Goal: Find specific page/section: Find specific page/section

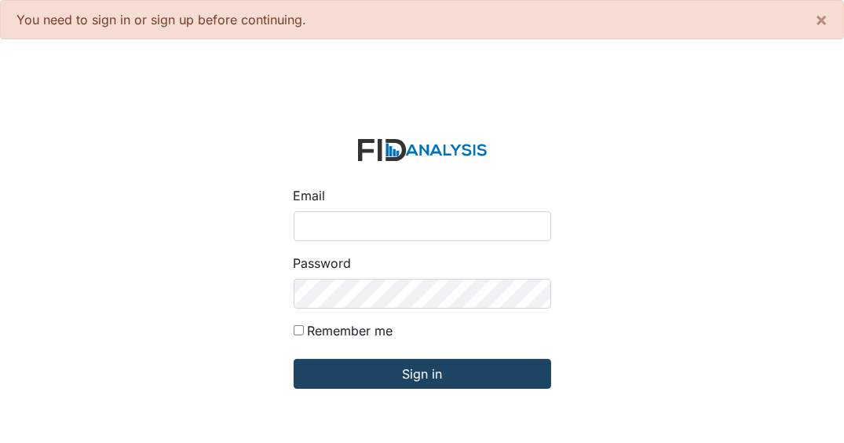
type input "[EMAIL_ADDRESS][DOMAIN_NAME]"
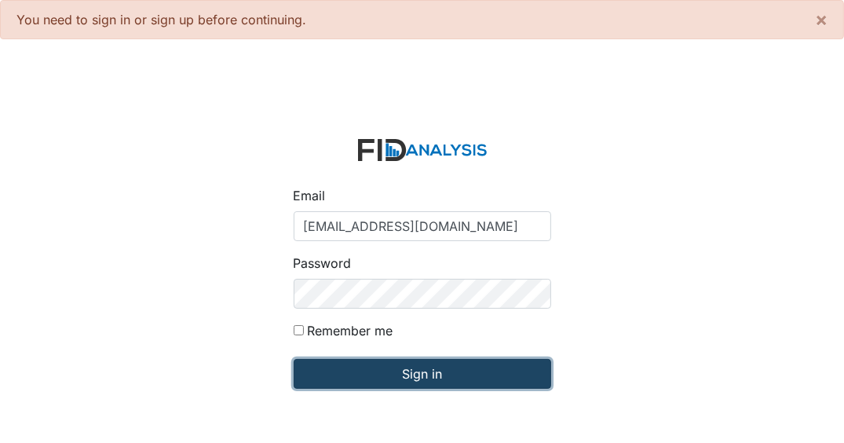
click at [358, 376] on input "Sign in" at bounding box center [422, 374] width 257 height 30
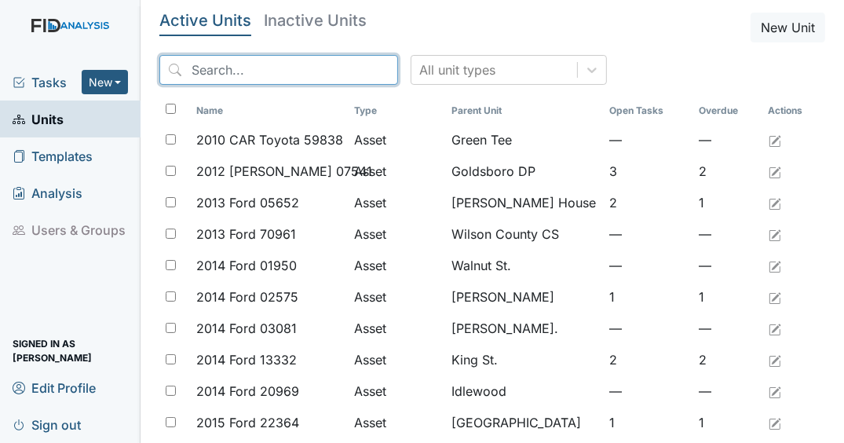
click at [217, 64] on input "search" at bounding box center [278, 70] width 239 height 30
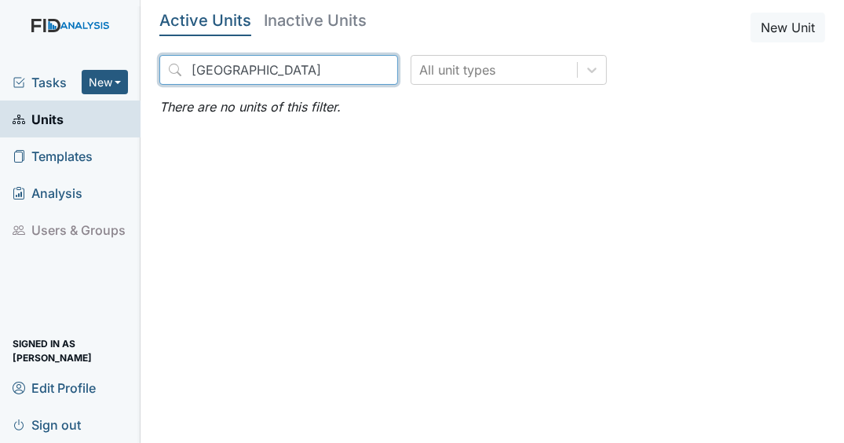
click at [282, 70] on input "King Street" at bounding box center [278, 70] width 239 height 30
type input "King Street"
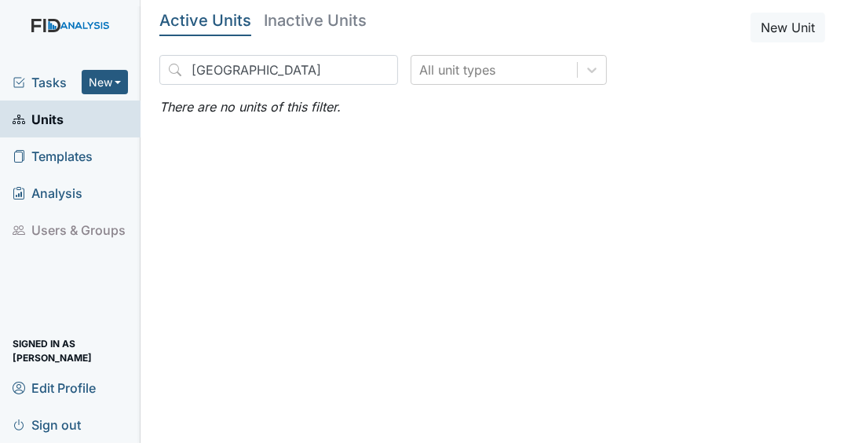
click at [95, 116] on link "Units" at bounding box center [70, 118] width 140 height 37
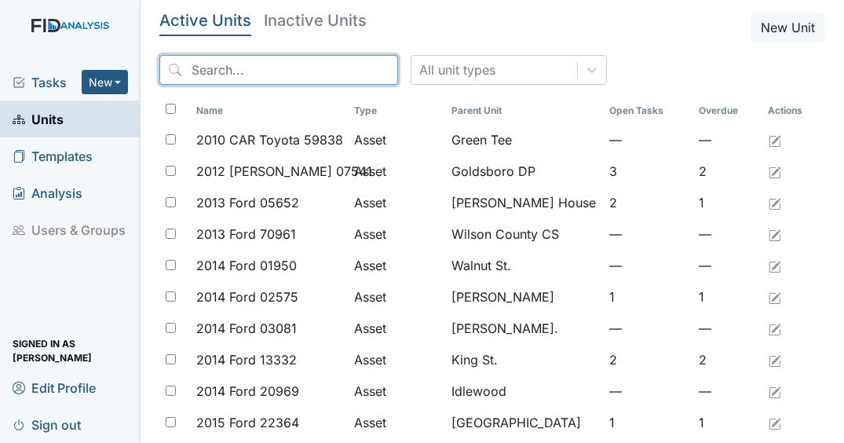
click at [279, 75] on input "search" at bounding box center [278, 70] width 239 height 30
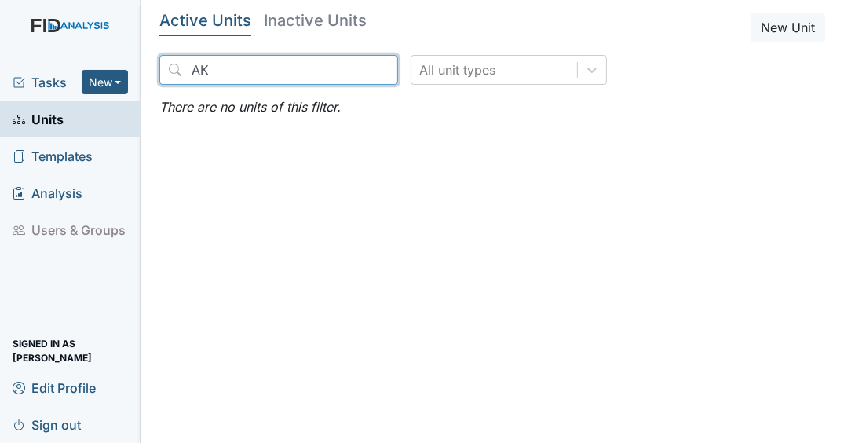
type input "A"
type input "[GEOGRAPHIC_DATA]"
click at [273, 64] on input "[GEOGRAPHIC_DATA]" at bounding box center [278, 70] width 239 height 30
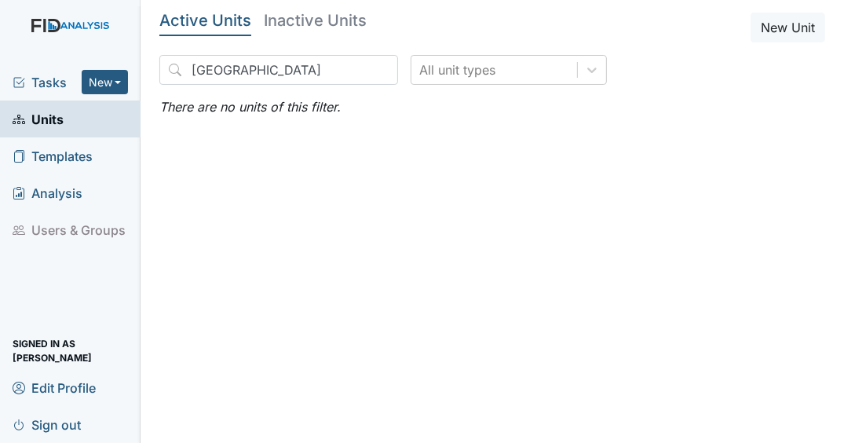
click at [235, 24] on h5 "Active Units" at bounding box center [205, 21] width 92 height 16
click at [64, 125] on link "Units" at bounding box center [70, 118] width 140 height 37
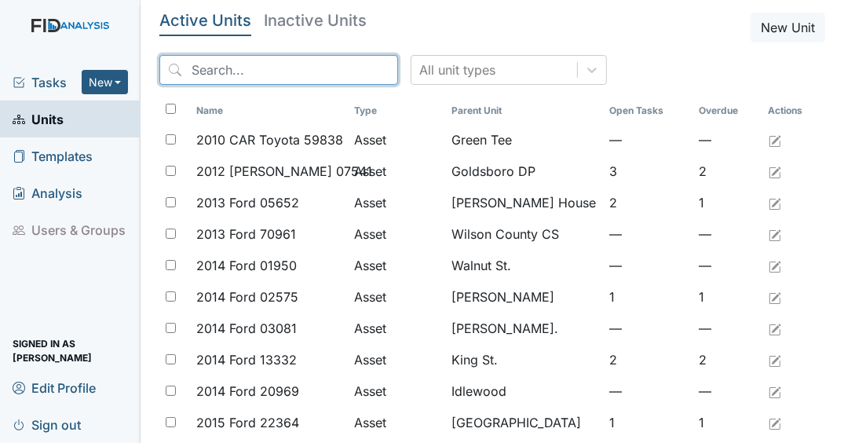
click at [275, 75] on input "search" at bounding box center [278, 70] width 239 height 30
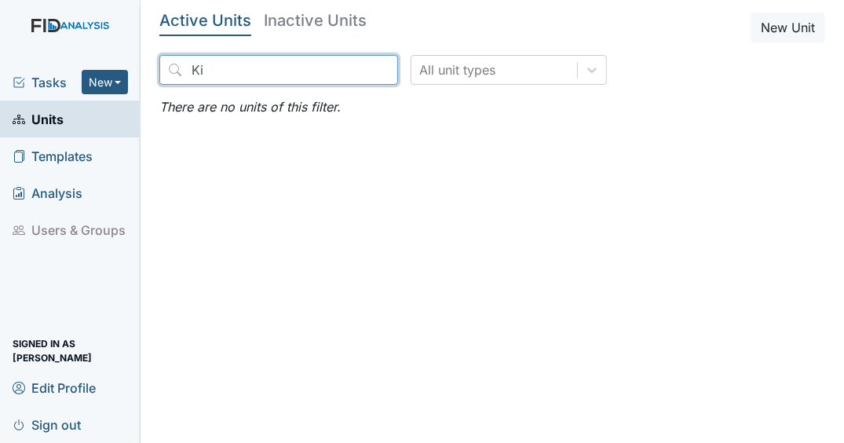
type input "K"
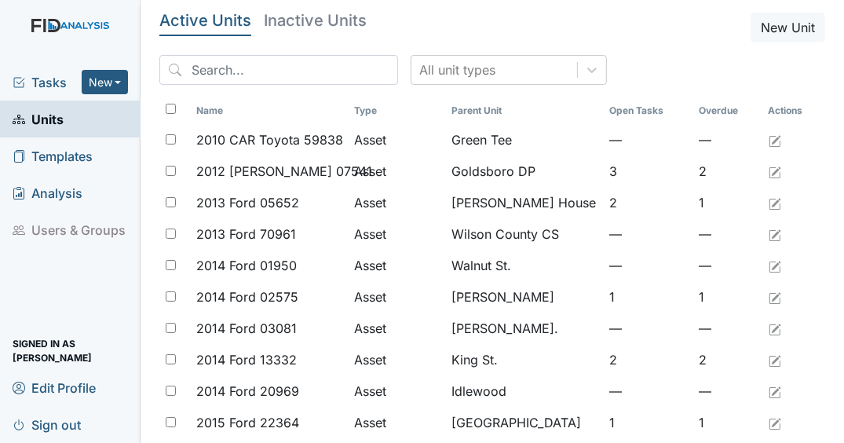
click at [31, 93] on div "Tasks New Form Inspection Document Bundle" at bounding box center [70, 82] width 140 height 37
click at [27, 86] on span "Tasks" at bounding box center [47, 82] width 69 height 19
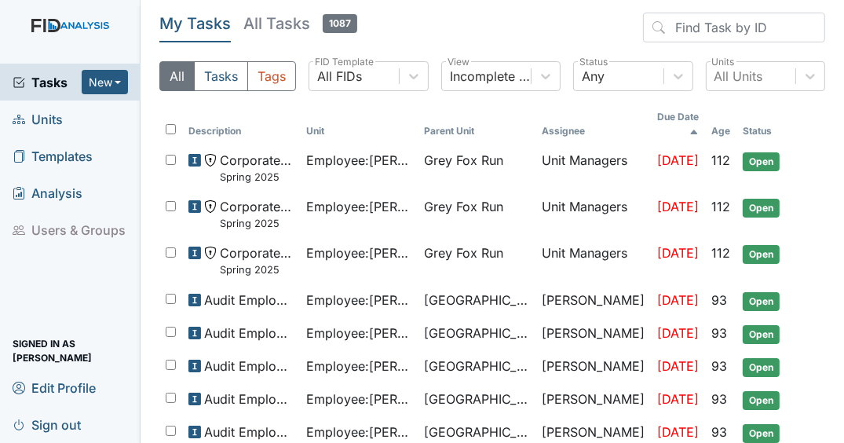
click at [40, 122] on span "Units" at bounding box center [38, 119] width 50 height 24
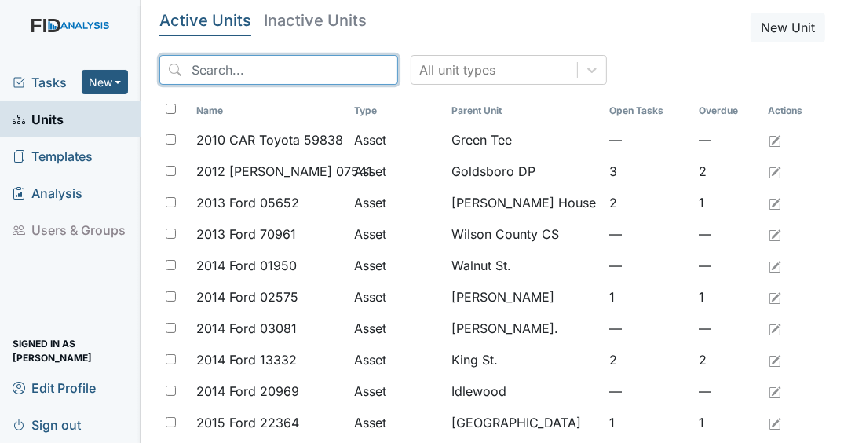
click at [228, 64] on input "search" at bounding box center [278, 70] width 239 height 30
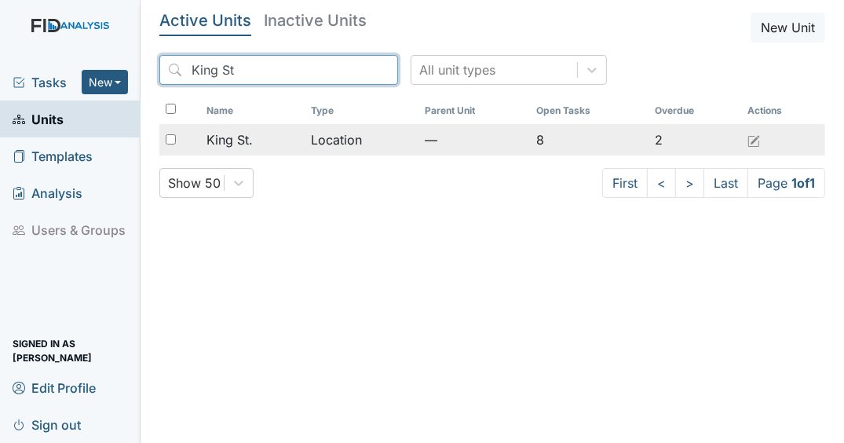
type input "King St"
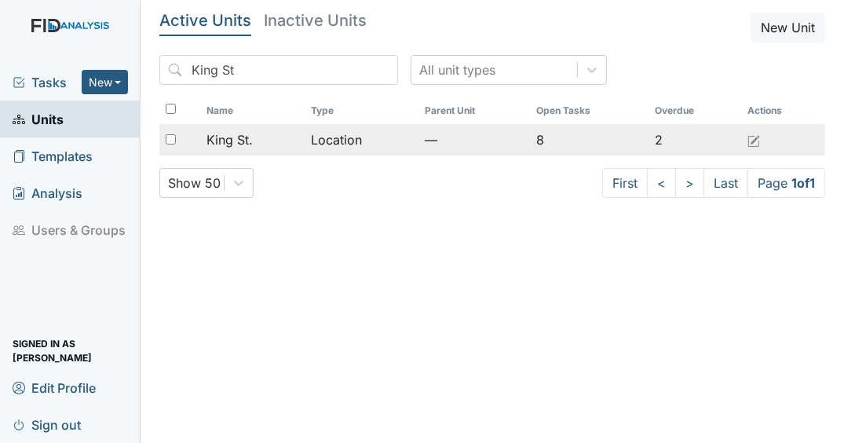
click at [243, 144] on span "King St." at bounding box center [229, 139] width 46 height 19
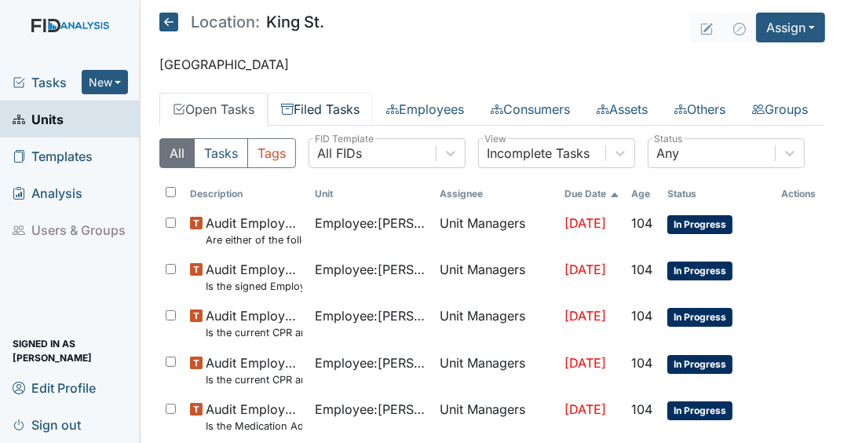
click at [348, 106] on link "Filed Tasks" at bounding box center [320, 109] width 105 height 33
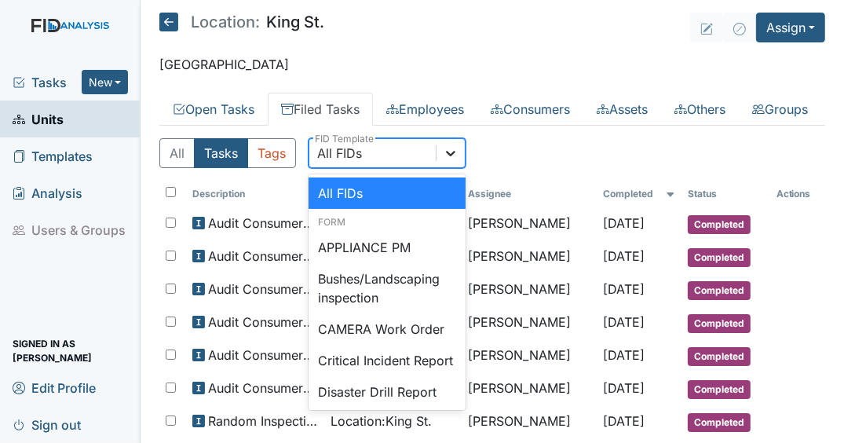
click at [442, 167] on div at bounding box center [450, 153] width 28 height 28
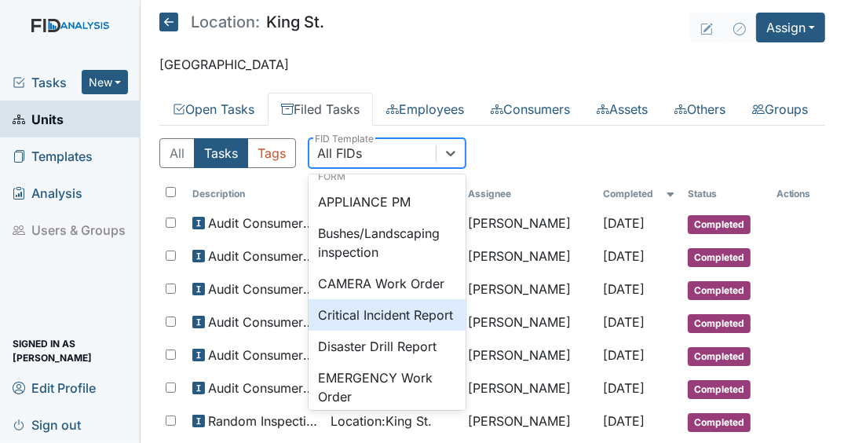
scroll to position [63, 0]
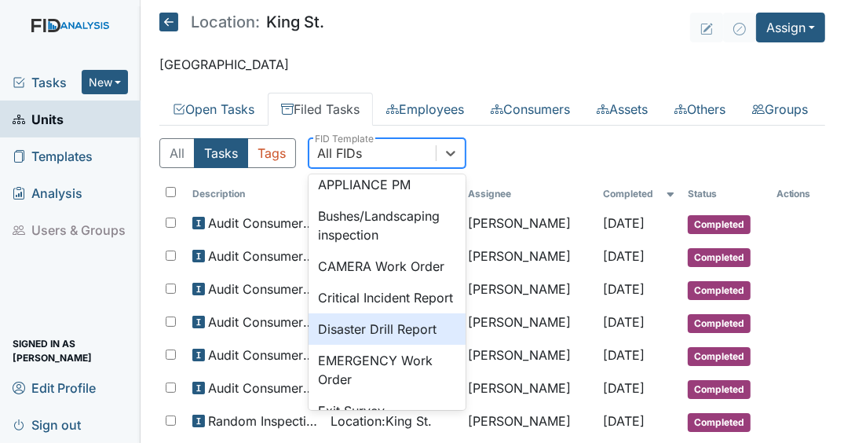
click at [410, 345] on div "Disaster Drill Report" at bounding box center [386, 328] width 157 height 31
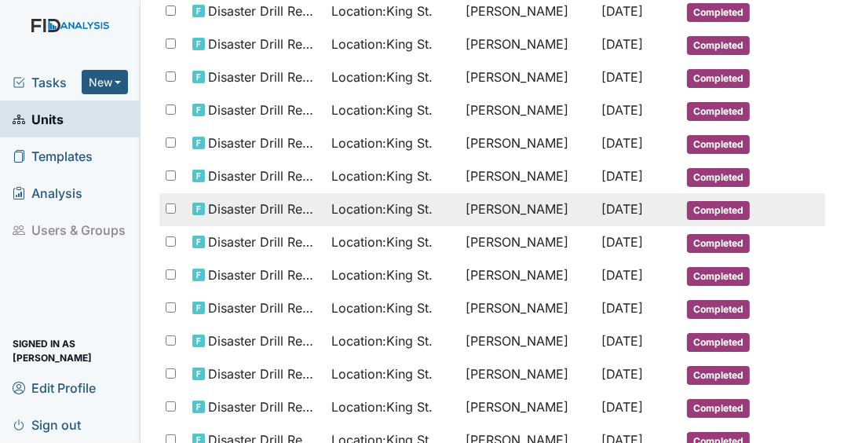
scroll to position [502, 0]
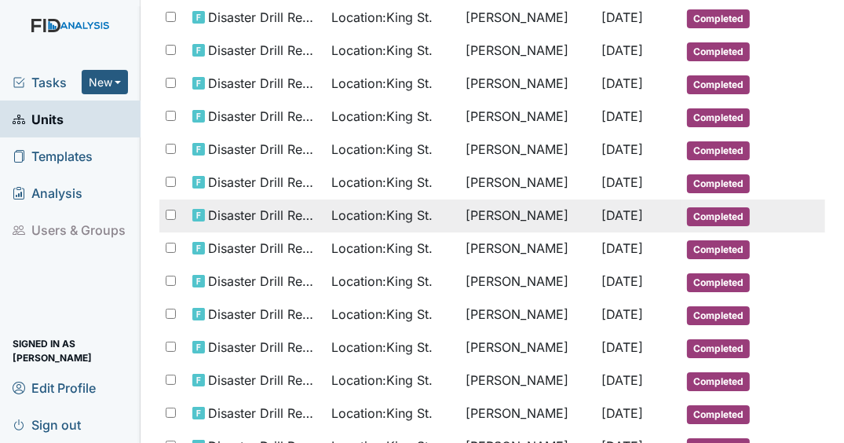
click at [596, 232] on td "Feb 19, 2025" at bounding box center [638, 215] width 85 height 33
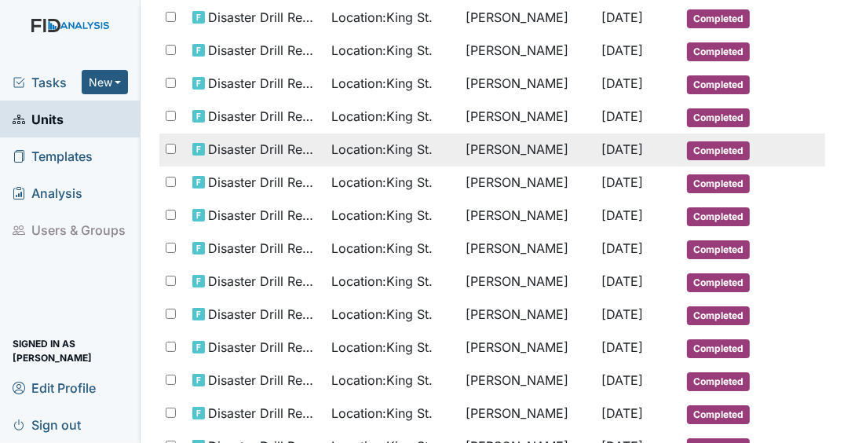
click at [608, 157] on span "Feb 28, 2025" at bounding box center [623, 149] width 42 height 16
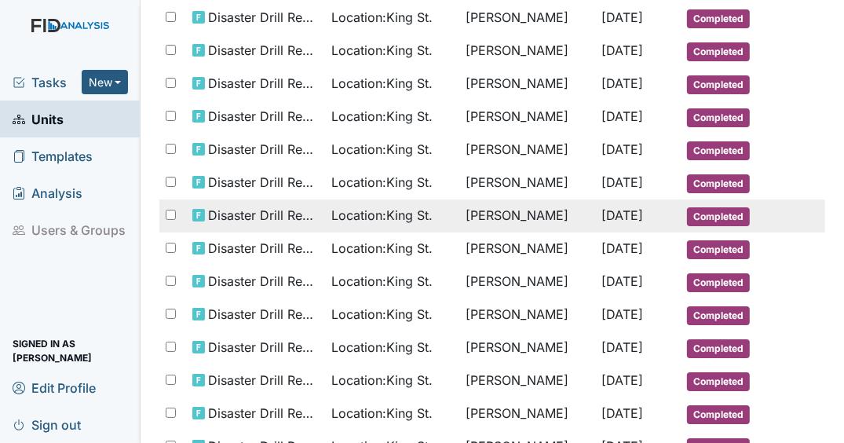
click at [641, 223] on span "Feb 19, 2025" at bounding box center [623, 215] width 42 height 16
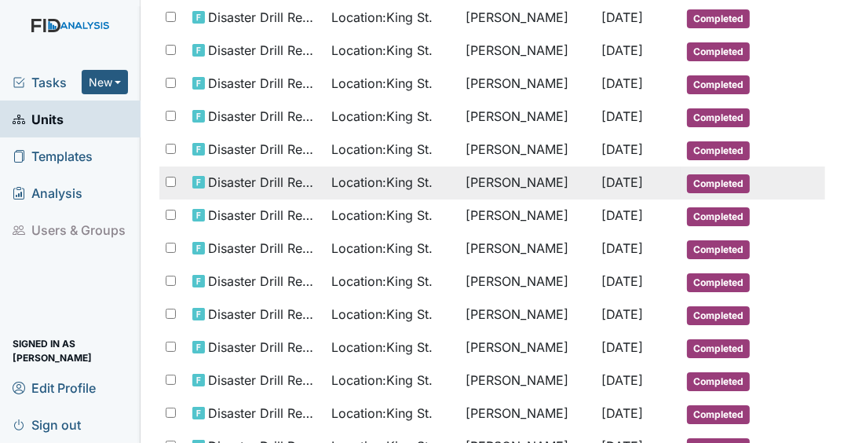
click at [528, 199] on td "[PERSON_NAME]" at bounding box center [527, 182] width 136 height 33
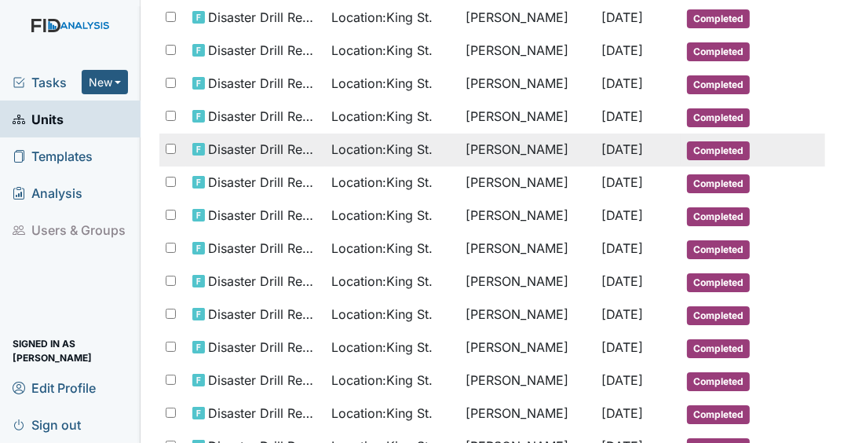
click at [613, 157] on span "[DATE]" at bounding box center [623, 149] width 42 height 16
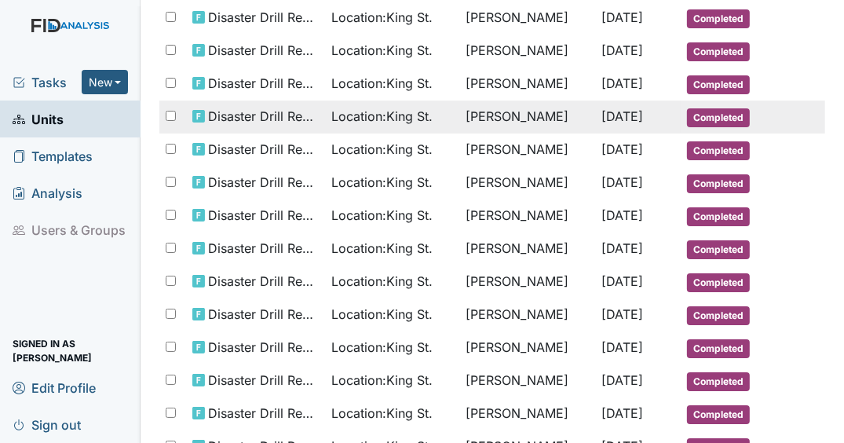
click at [616, 124] on span "[DATE]" at bounding box center [623, 116] width 42 height 16
click at [625, 124] on span "[DATE]" at bounding box center [623, 116] width 42 height 16
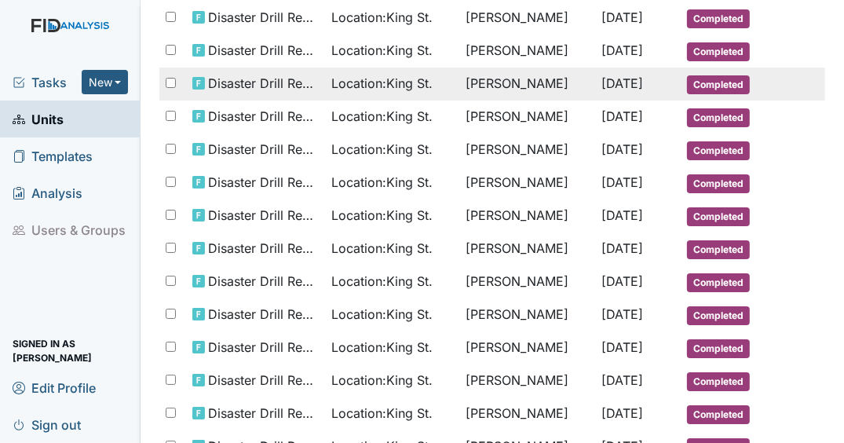
click at [596, 100] on td "Apr 30, 2025" at bounding box center [638, 84] width 85 height 33
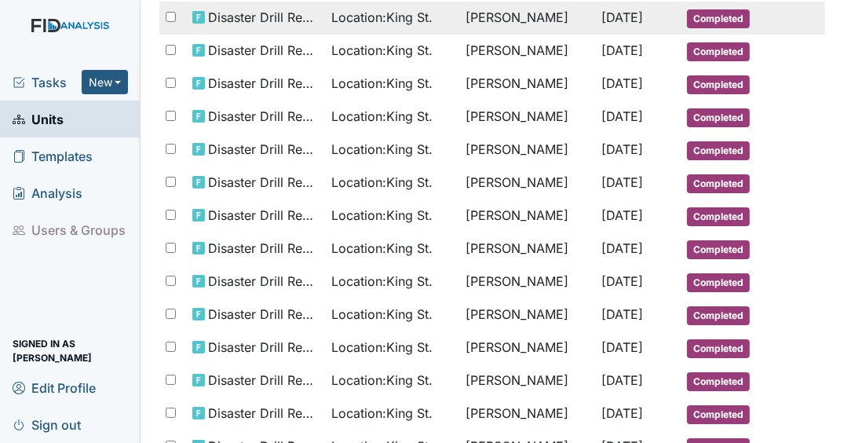
click at [611, 25] on span "Apr 30, 2025" at bounding box center [623, 17] width 42 height 16
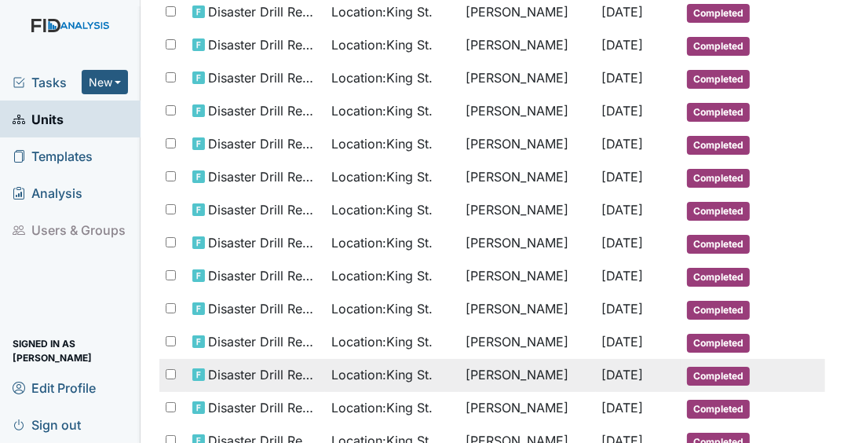
scroll to position [0, 0]
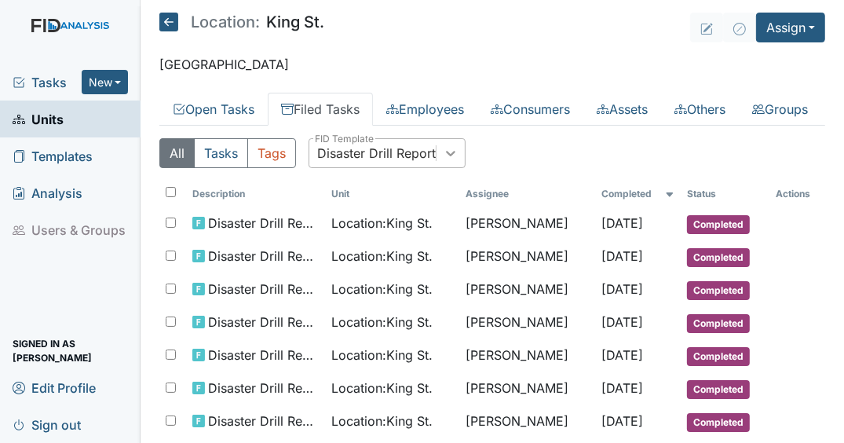
click at [443, 161] on icon at bounding box center [451, 153] width 16 height 16
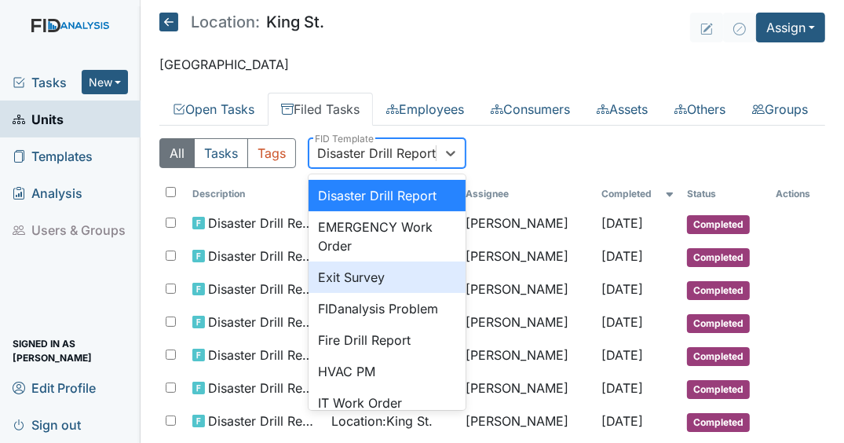
scroll to position [215, 0]
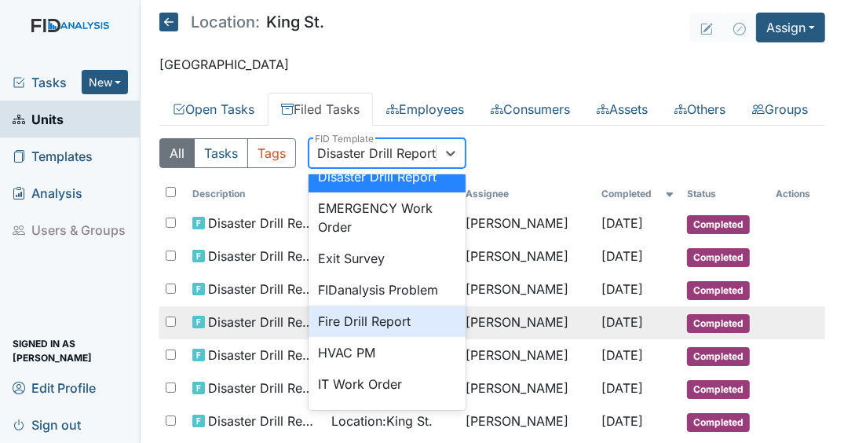
click at [372, 337] on div "Fire Drill Report" at bounding box center [386, 320] width 157 height 31
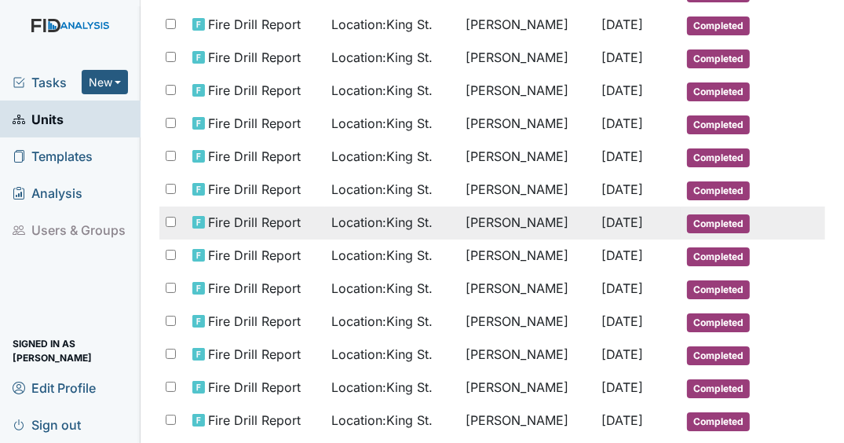
scroll to position [251, 0]
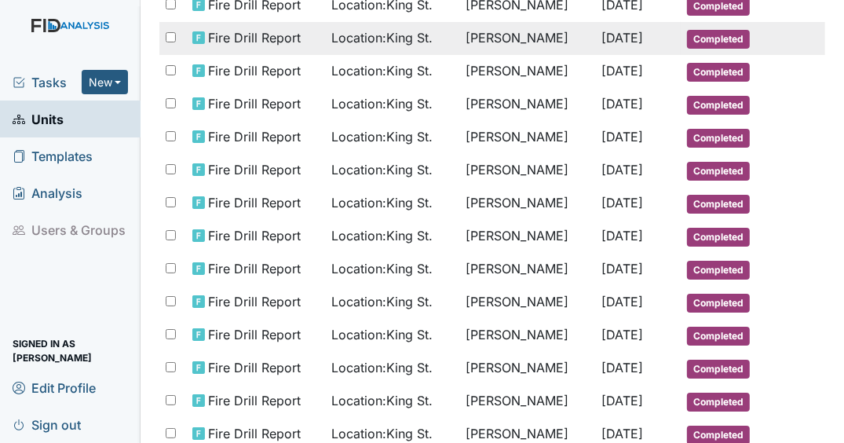
click at [784, 55] on tr "Fire Drill Report Location : King St. Jeremy Rera Jun 1, 2025 Completed" at bounding box center [492, 38] width 666 height 33
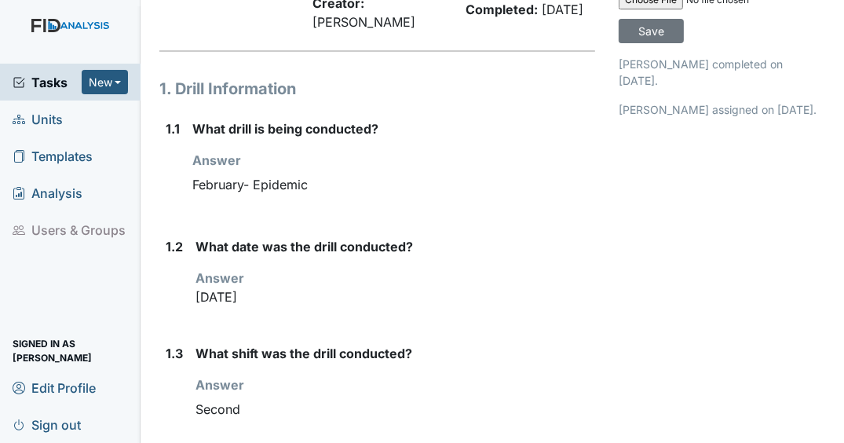
scroll to position [126, 0]
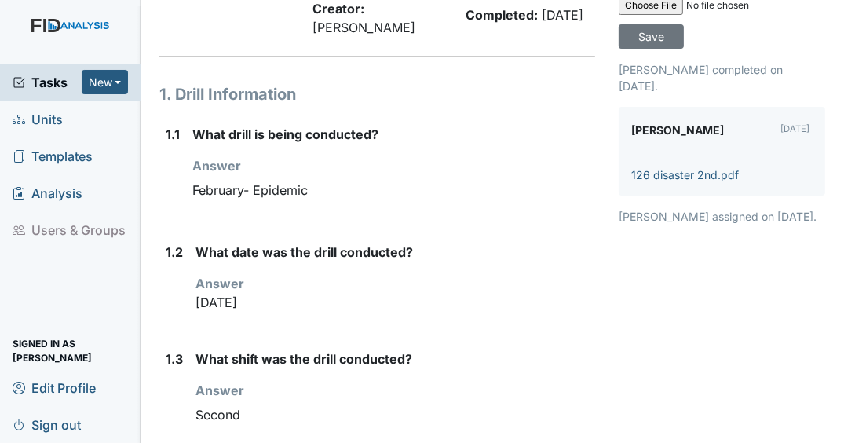
scroll to position [126, 0]
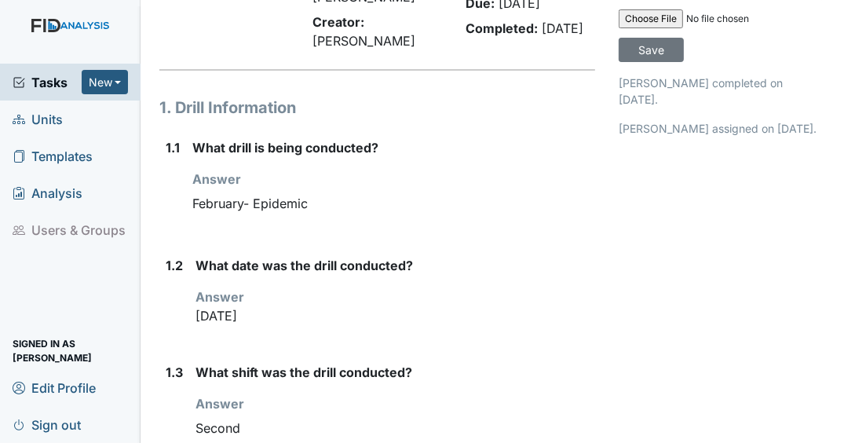
scroll to position [126, 0]
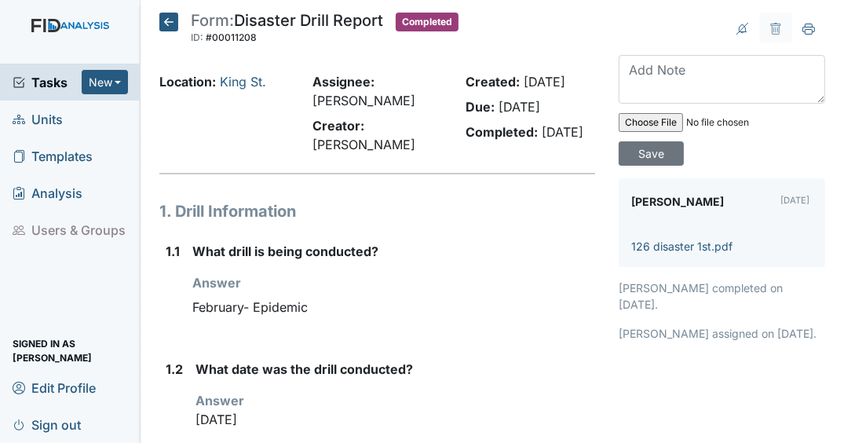
scroll to position [126, 0]
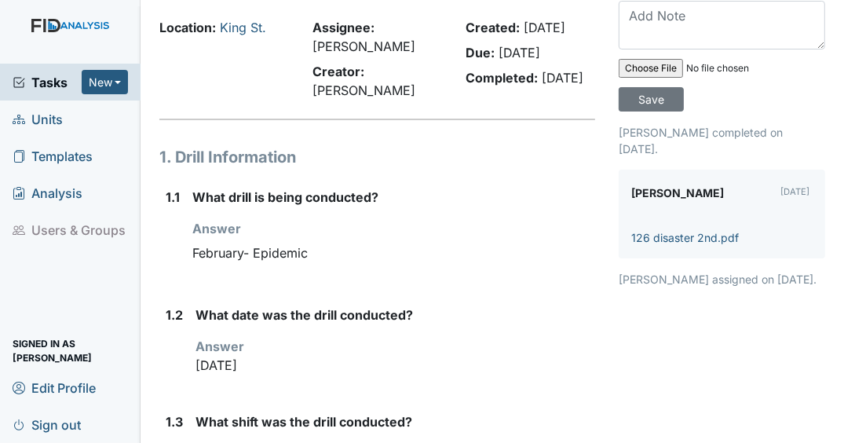
scroll to position [126, 0]
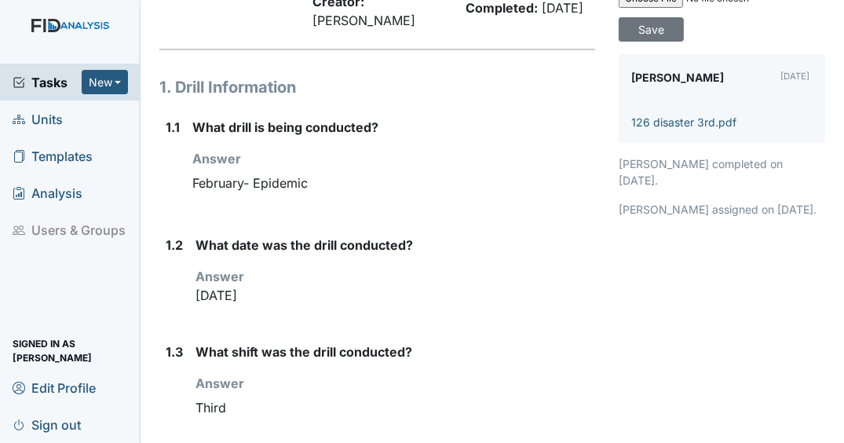
scroll to position [126, 0]
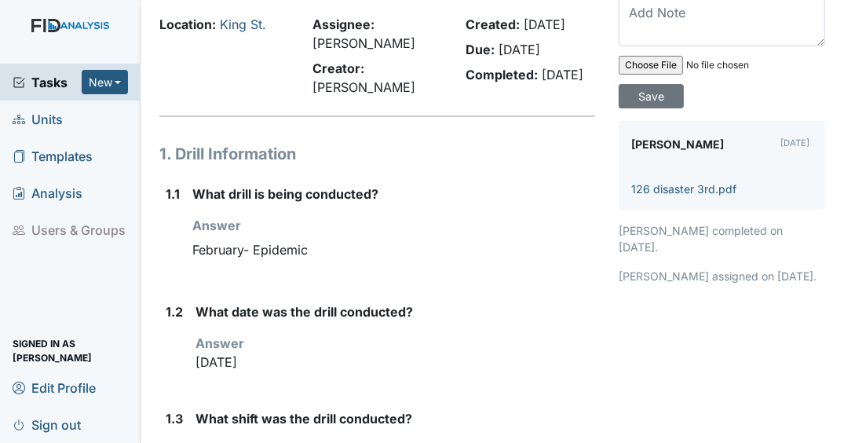
scroll to position [126, 0]
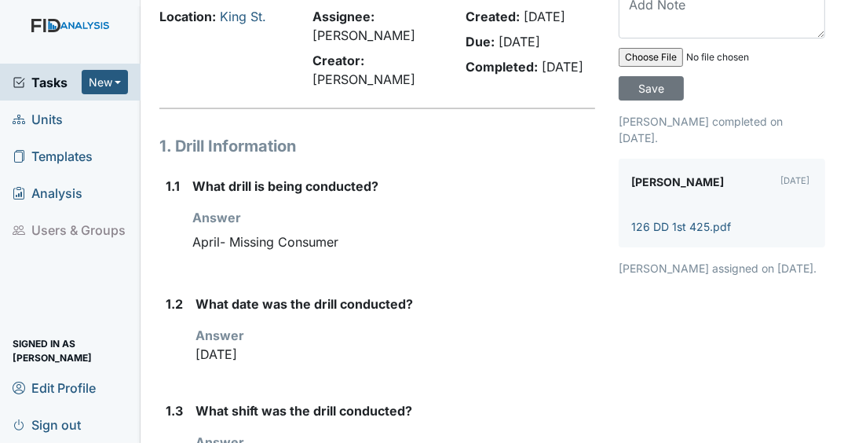
scroll to position [126, 0]
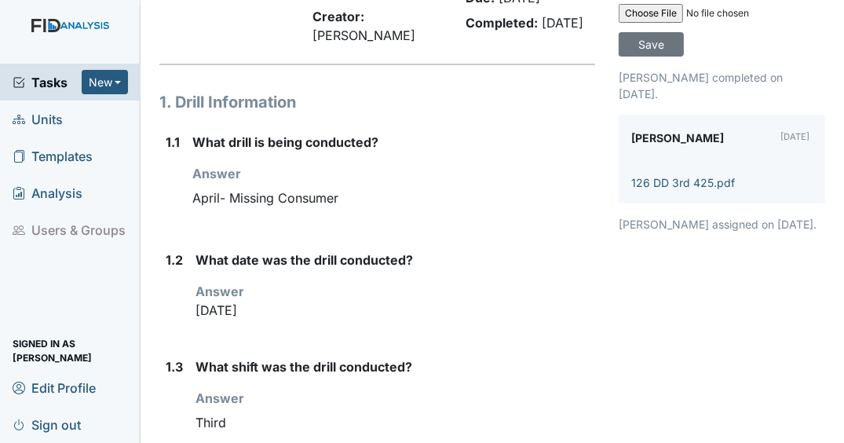
scroll to position [126, 0]
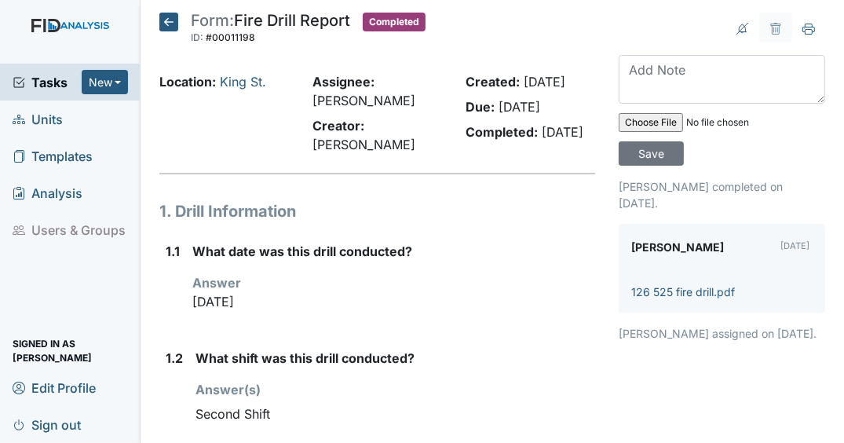
click at [166, 20] on icon at bounding box center [168, 22] width 19 height 19
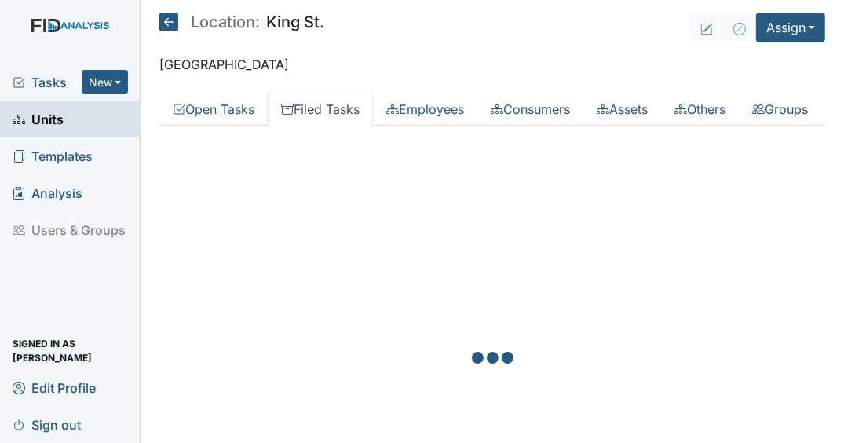
click at [77, 119] on link "Units" at bounding box center [70, 118] width 140 height 37
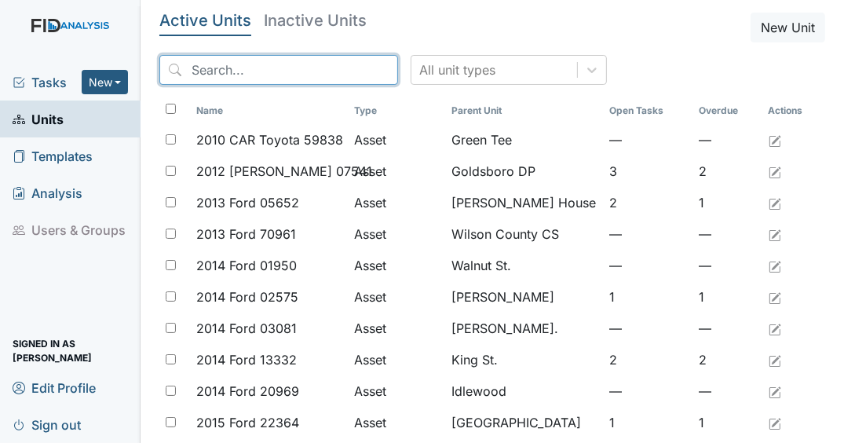
click at [257, 69] on input "search" at bounding box center [278, 70] width 239 height 30
type input "a"
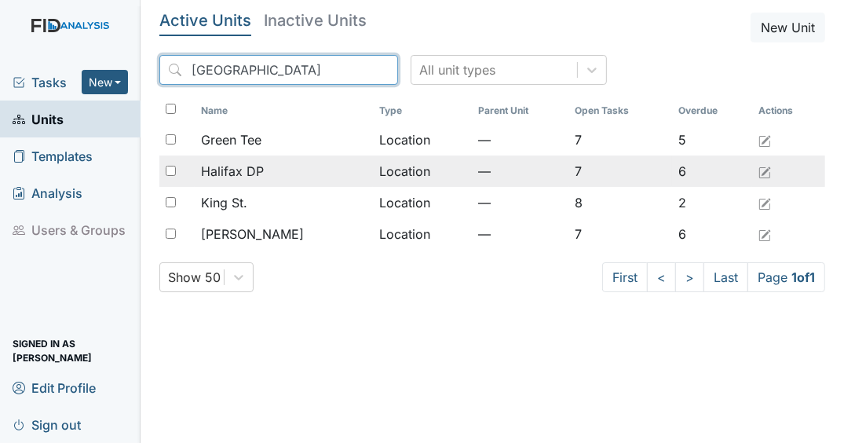
type input "[GEOGRAPHIC_DATA]"
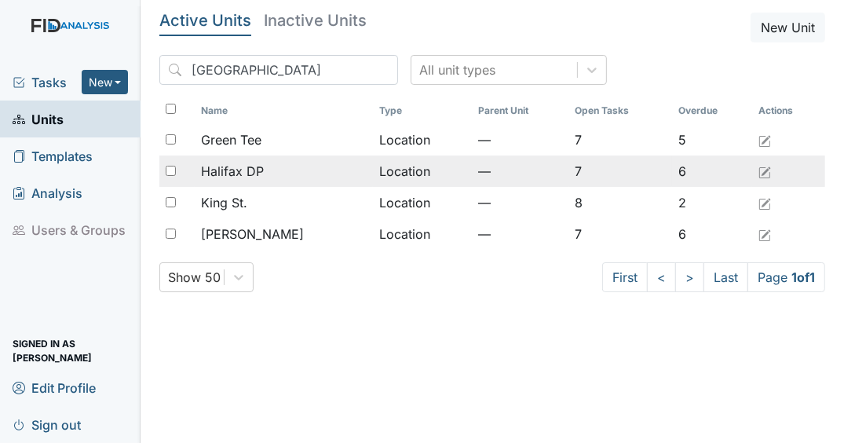
click at [254, 173] on span "Halifax DP" at bounding box center [232, 171] width 63 height 19
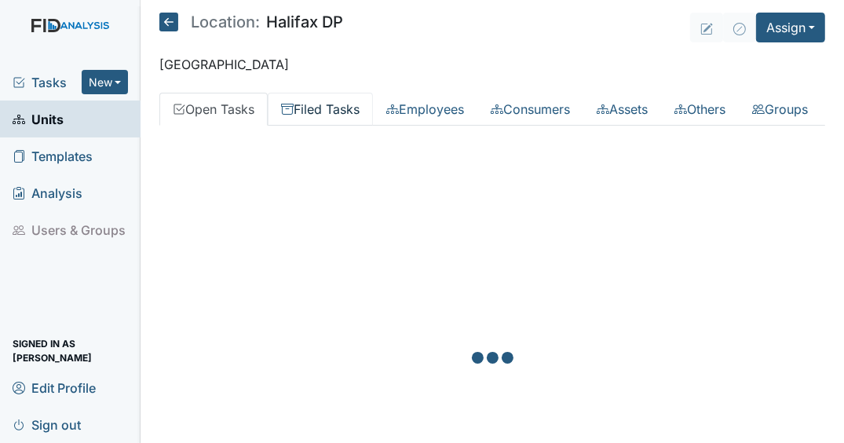
click at [337, 100] on link "Filed Tasks" at bounding box center [320, 109] width 105 height 33
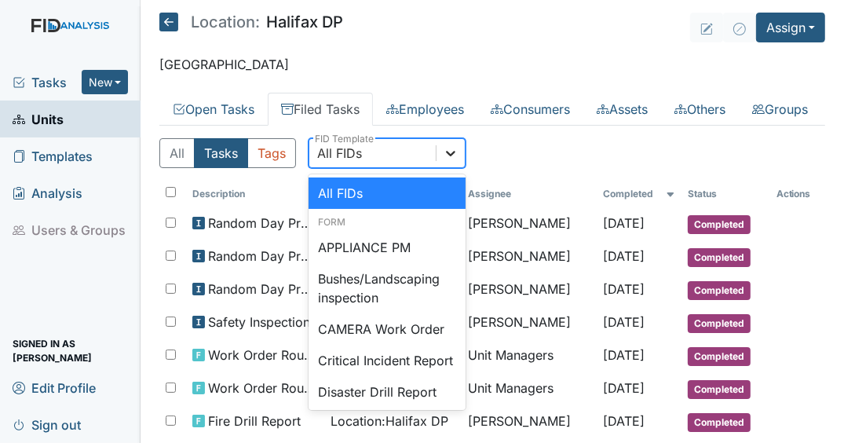
click at [449, 161] on icon at bounding box center [451, 153] width 16 height 16
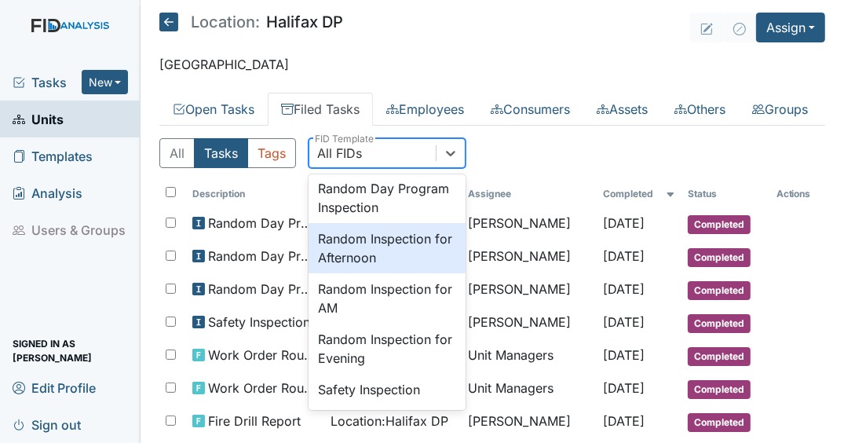
scroll to position [1507, 0]
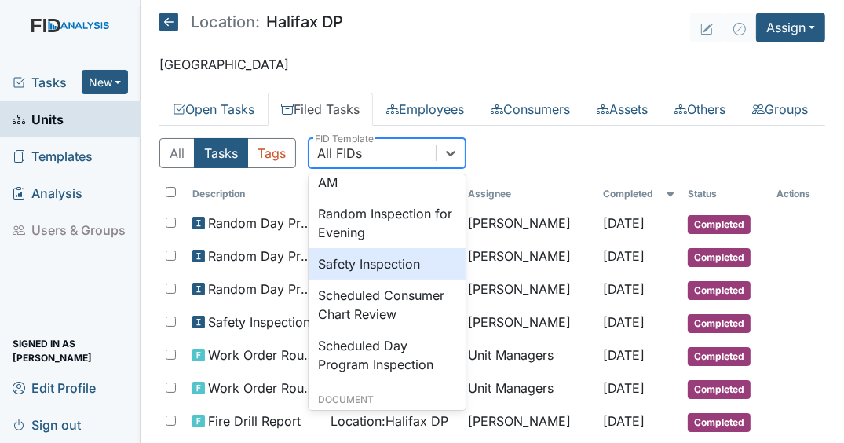
click at [388, 279] on div "Safety Inspection" at bounding box center [386, 263] width 157 height 31
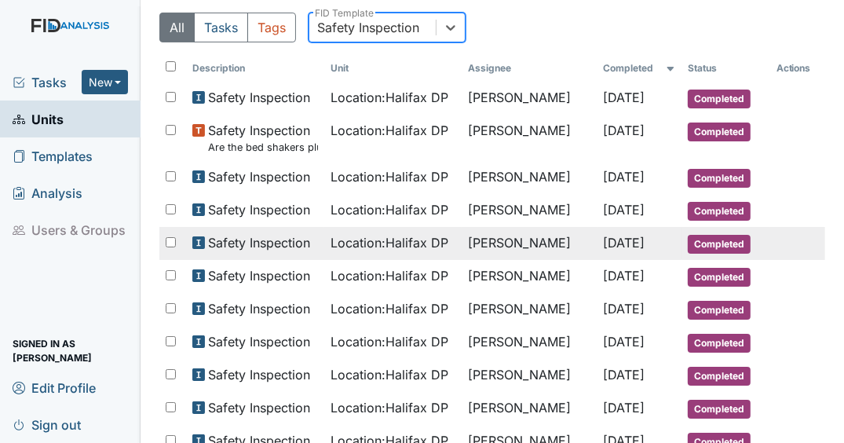
scroll to position [188, 0]
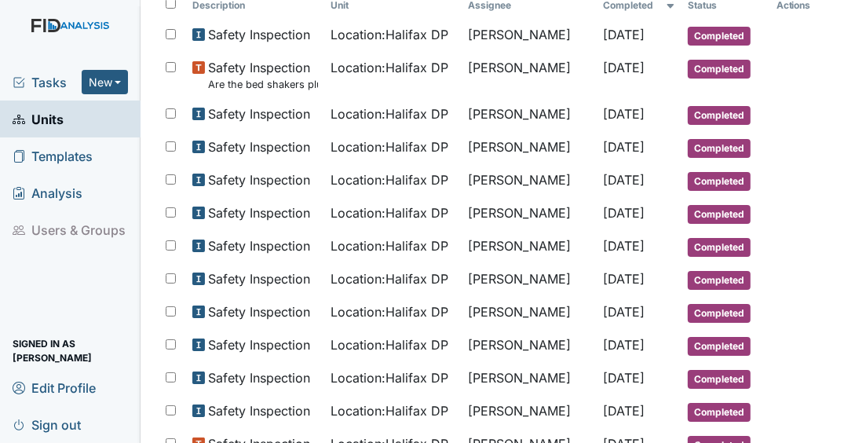
click at [820, 170] on main "Location: Halifax DP Assign Assign Form Assign Inspection Assign Document Assig…" at bounding box center [491, 221] width 703 height 443
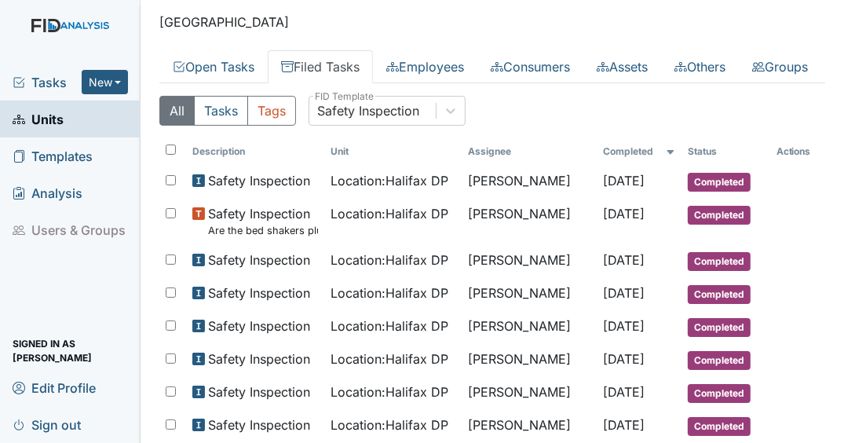
scroll to position [0, 0]
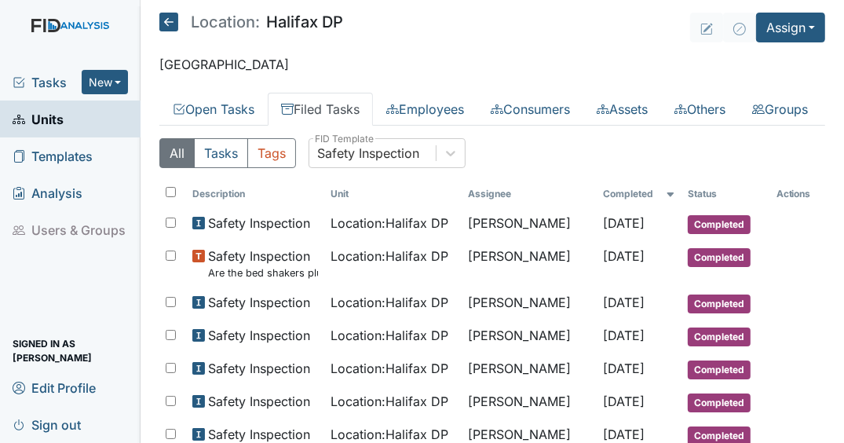
click at [100, 126] on link "Units" at bounding box center [70, 118] width 140 height 37
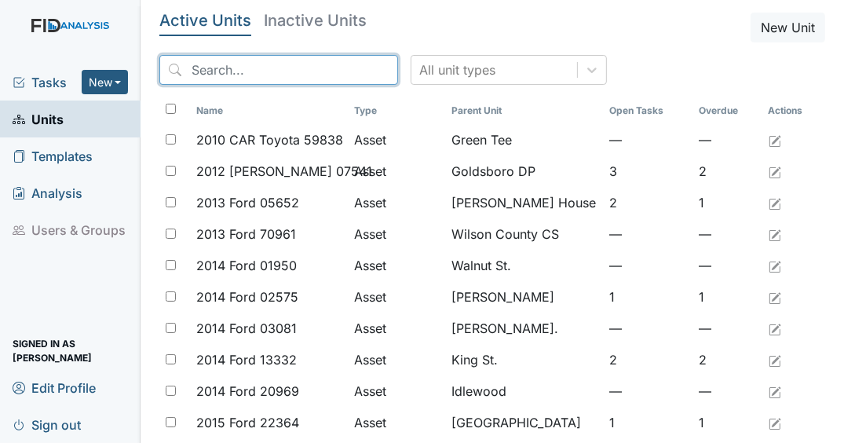
click at [267, 69] on input "search" at bounding box center [278, 70] width 239 height 30
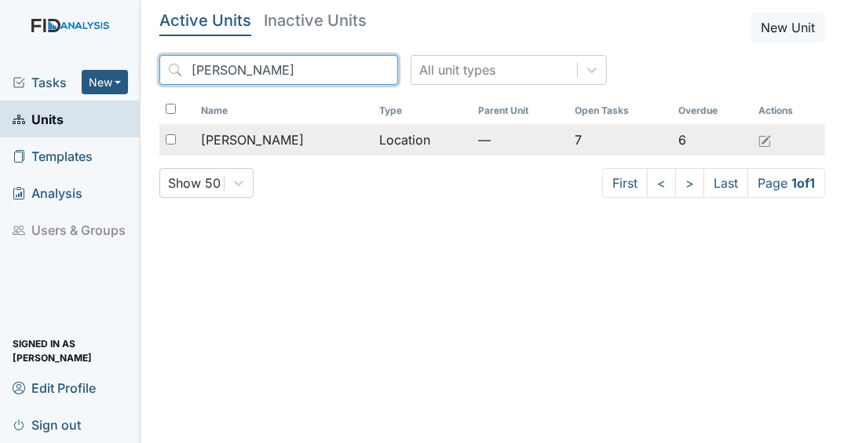
type input "McFarland"
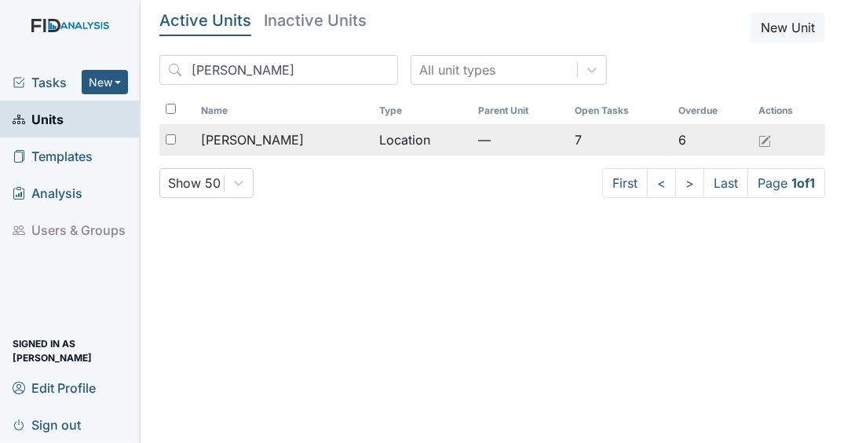
click at [285, 145] on div "McFarland" at bounding box center [284, 139] width 166 height 19
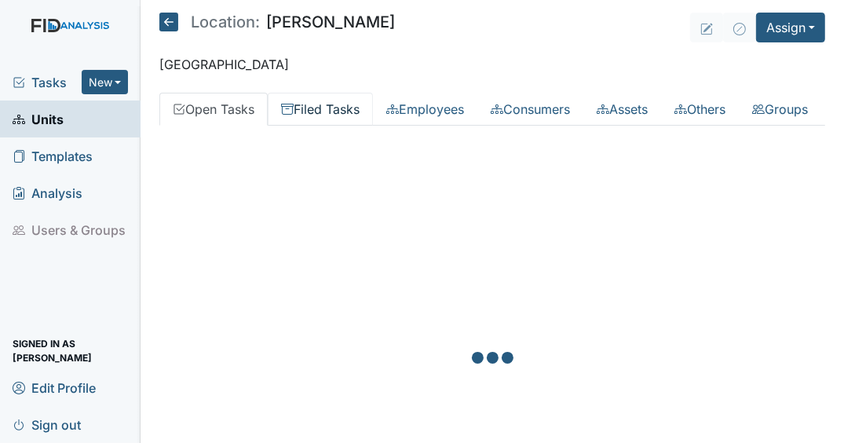
click at [320, 110] on link "Filed Tasks" at bounding box center [320, 109] width 105 height 33
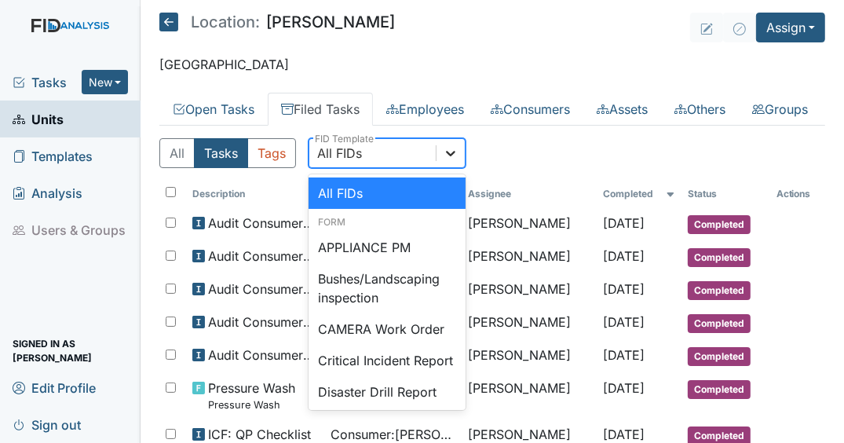
click at [443, 161] on icon at bounding box center [451, 153] width 16 height 16
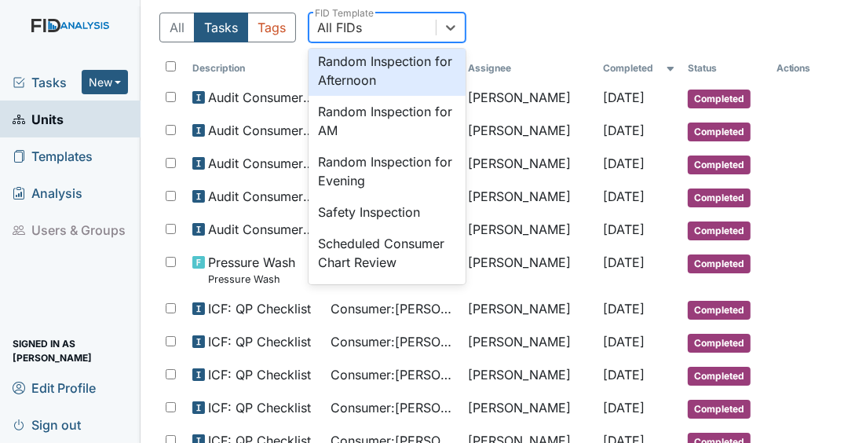
scroll to position [1507, 0]
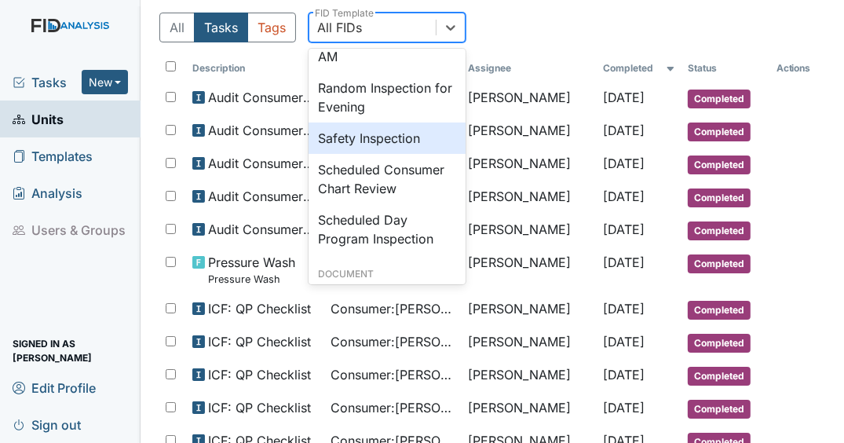
click at [380, 154] on div "Safety Inspection" at bounding box center [386, 137] width 157 height 31
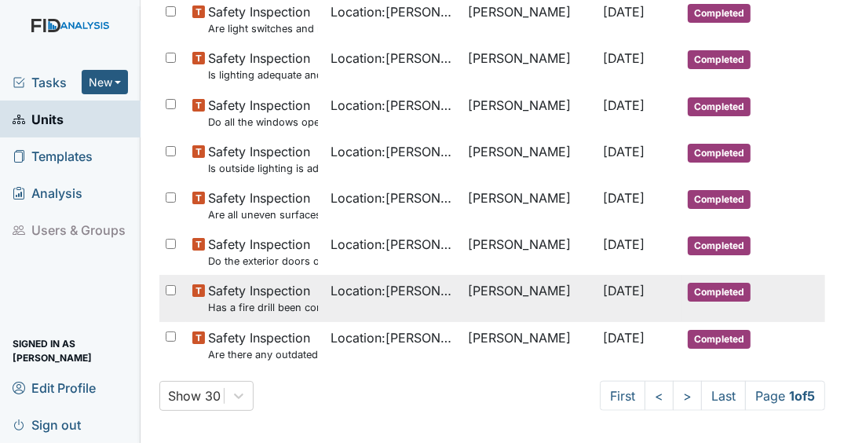
scroll to position [1199, 0]
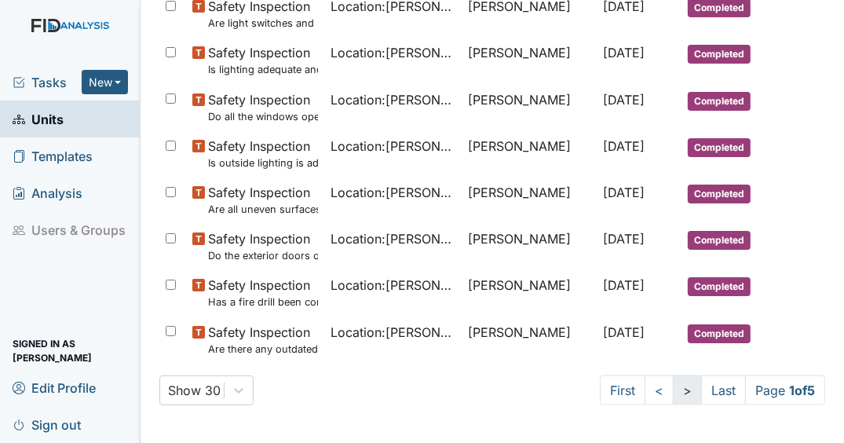
click at [673, 383] on link ">" at bounding box center [687, 390] width 29 height 30
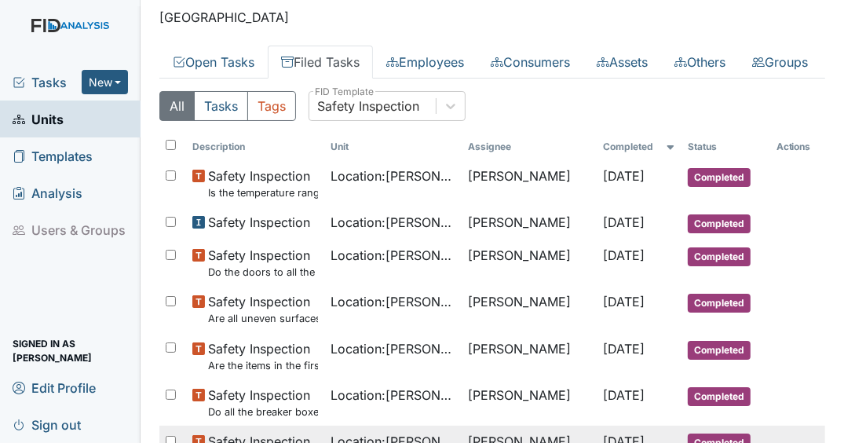
scroll to position [0, 0]
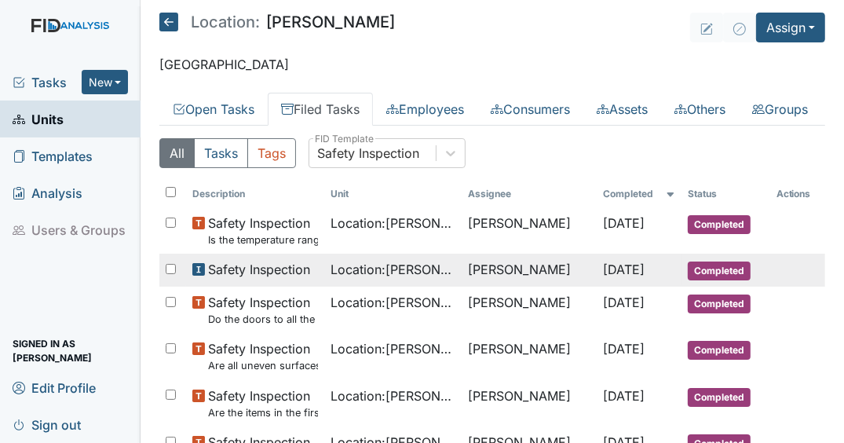
click at [555, 286] on td "Gloria Coppage" at bounding box center [529, 270] width 135 height 33
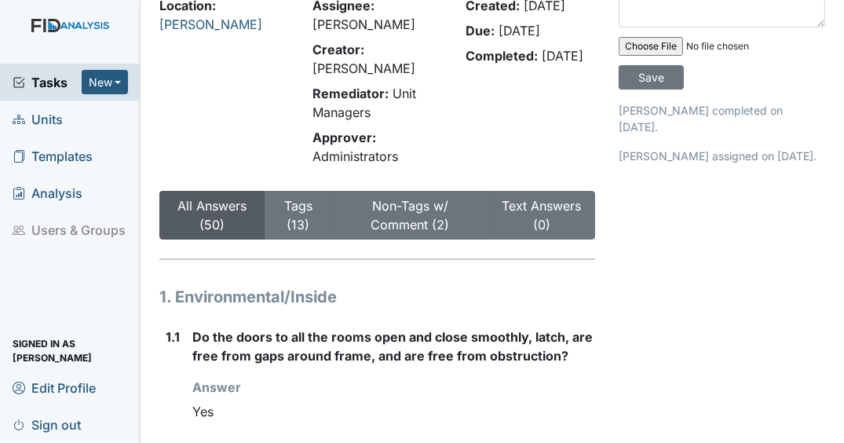
scroll to position [251, 0]
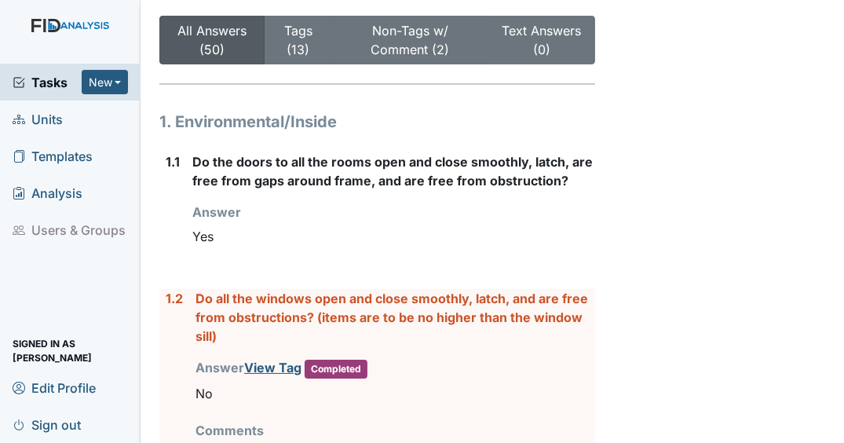
drag, startPoint x: 612, startPoint y: 27, endPoint x: 284, endPoint y: 71, distance: 331.1
click at [56, 126] on span "Units" at bounding box center [38, 119] width 50 height 24
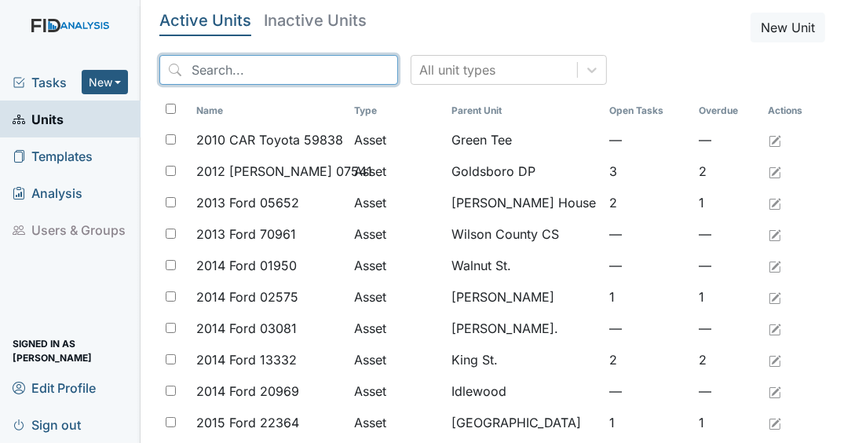
click at [243, 68] on input "search" at bounding box center [278, 70] width 239 height 30
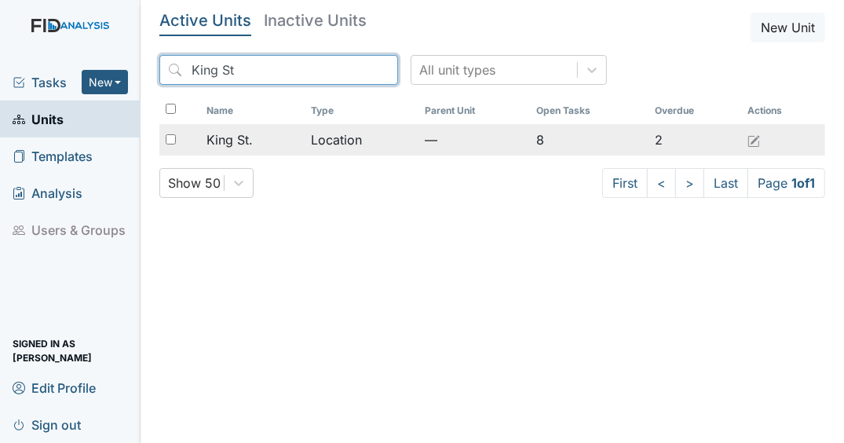
type input "King St"
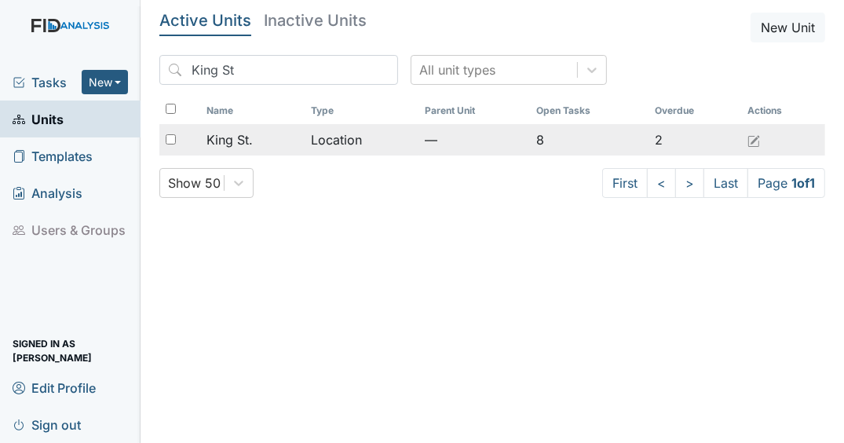
click at [262, 140] on div "King St." at bounding box center [252, 139] width 93 height 19
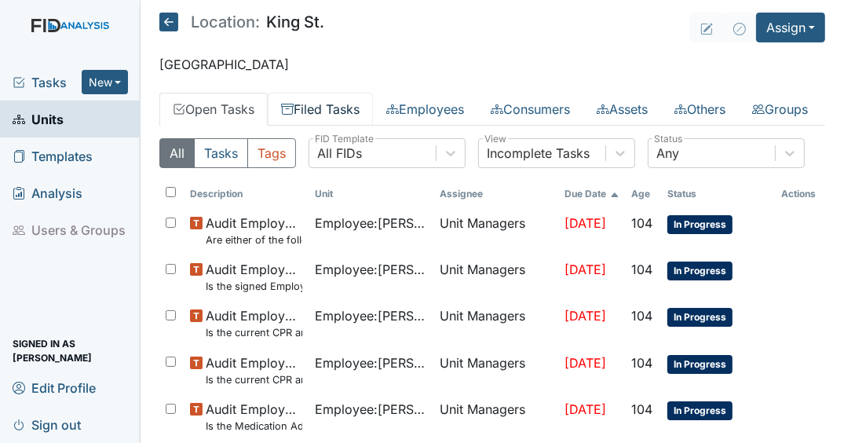
click at [319, 100] on link "Filed Tasks" at bounding box center [320, 109] width 105 height 33
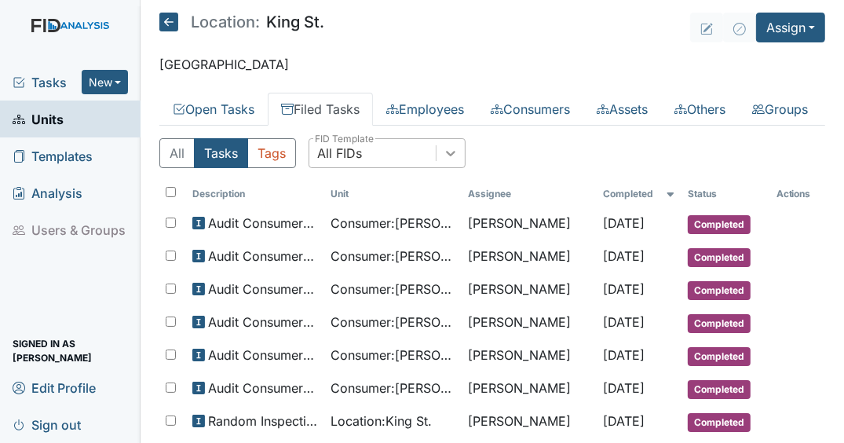
click at [453, 161] on icon at bounding box center [451, 153] width 16 height 16
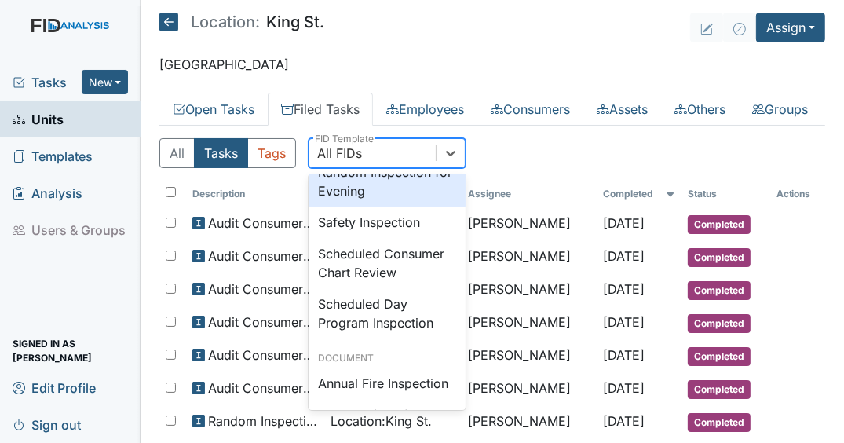
scroll to position [1570, 0]
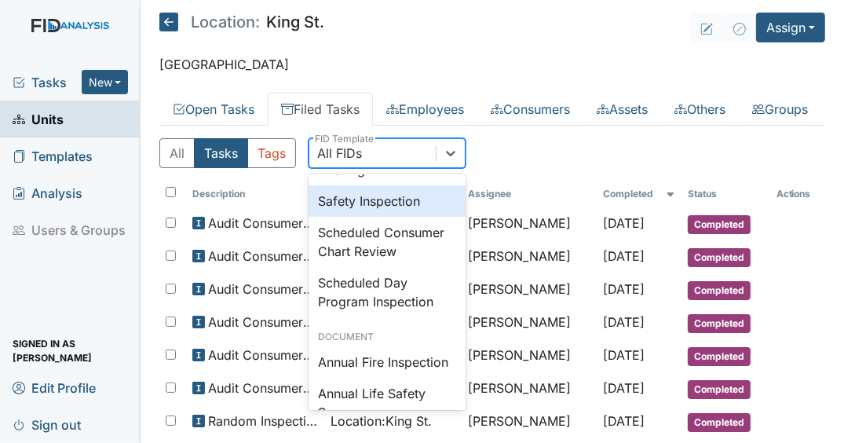
click at [385, 217] on div "Safety Inspection" at bounding box center [386, 200] width 157 height 31
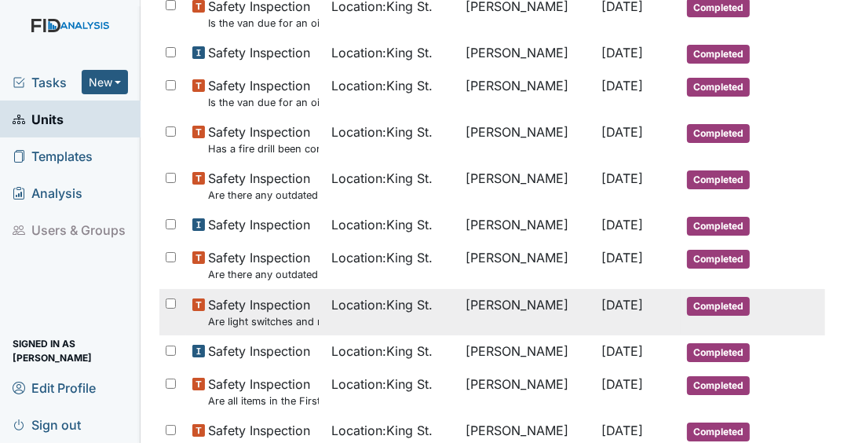
scroll to position [1005, 0]
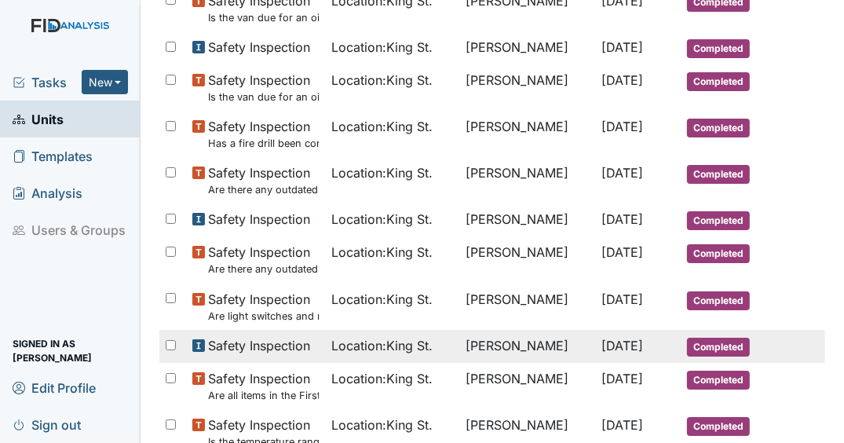
click at [602, 353] on span "[DATE]" at bounding box center [623, 346] width 42 height 16
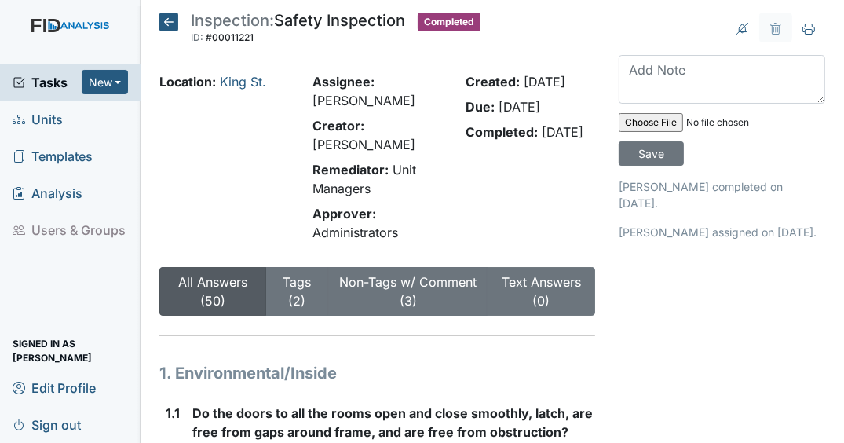
click at [171, 20] on icon at bounding box center [168, 22] width 19 height 19
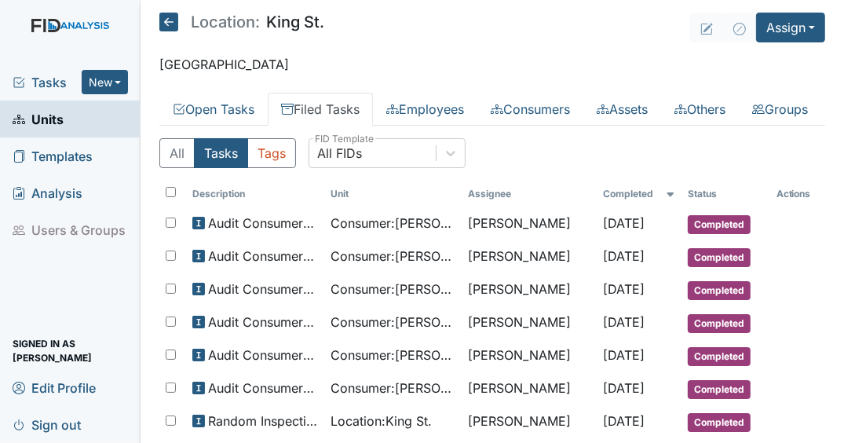
click at [103, 119] on link "Units" at bounding box center [70, 118] width 140 height 37
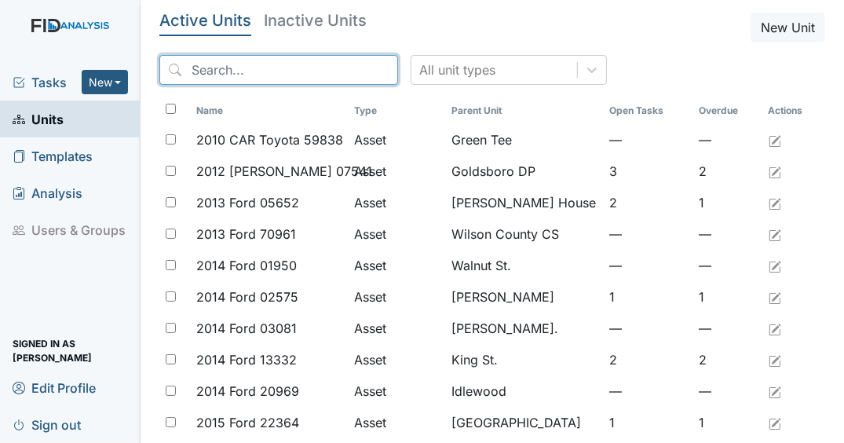
click at [312, 69] on input "search" at bounding box center [278, 70] width 239 height 30
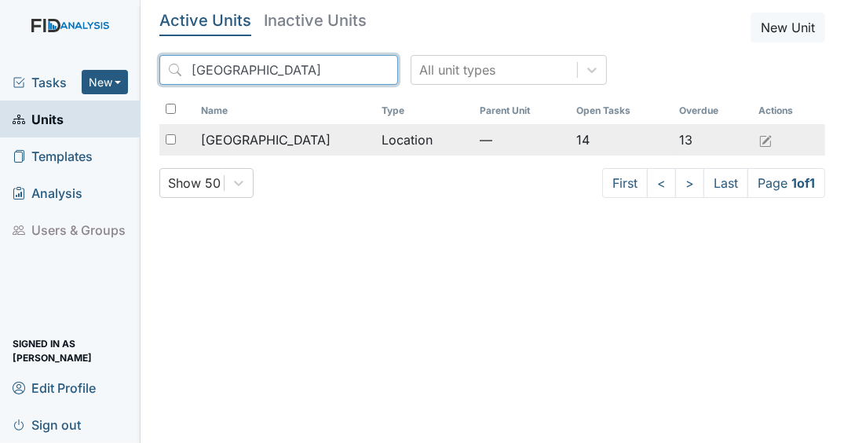
type input "[GEOGRAPHIC_DATA]"
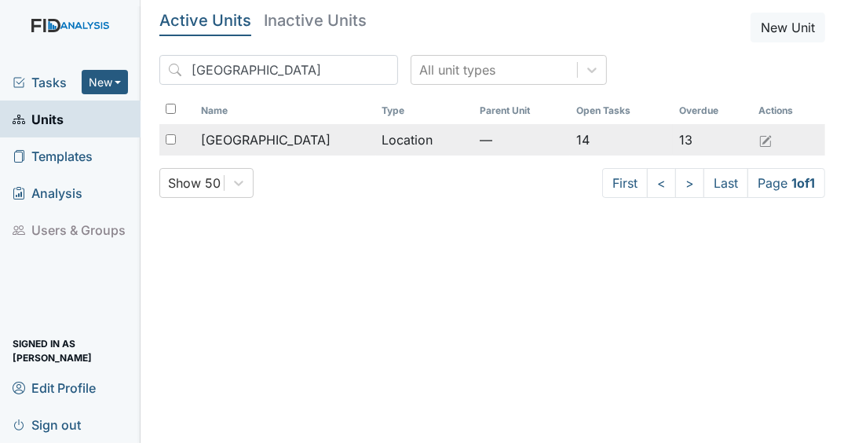
click at [261, 140] on div "[GEOGRAPHIC_DATA]" at bounding box center [285, 139] width 169 height 19
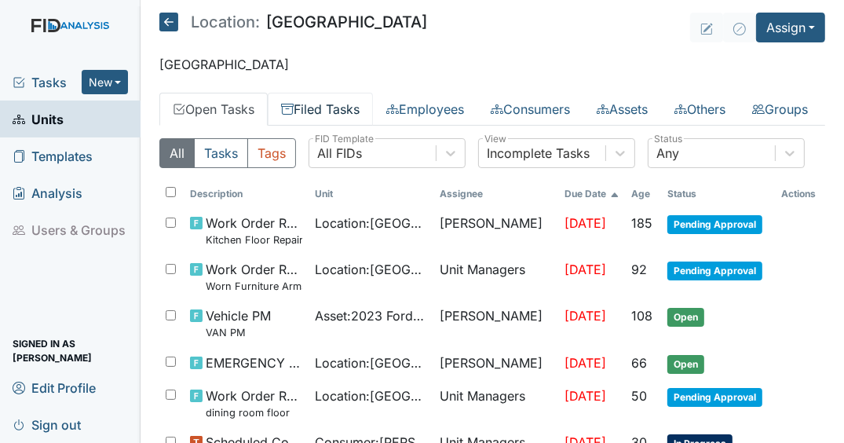
click at [297, 104] on link "Filed Tasks" at bounding box center [320, 109] width 105 height 33
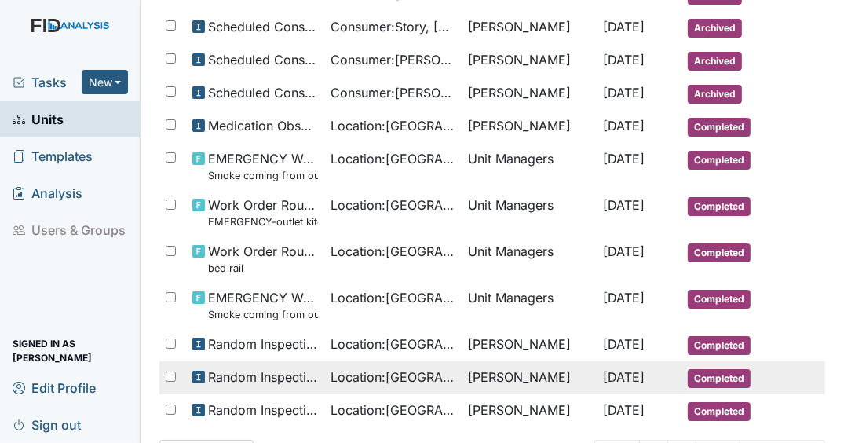
scroll to position [952, 0]
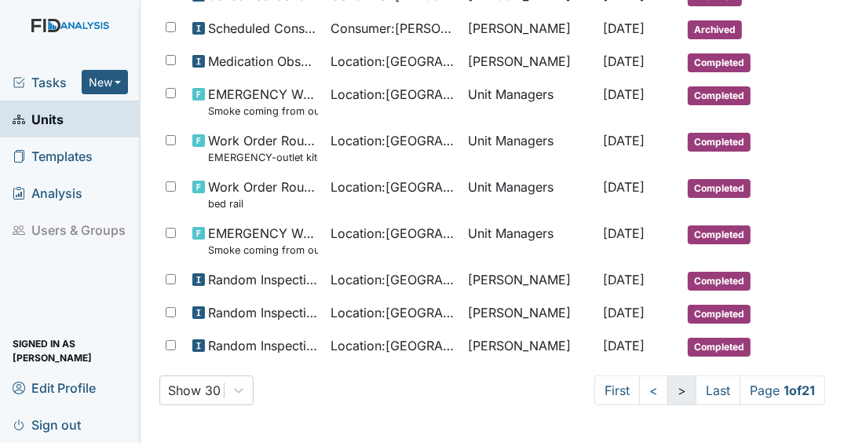
click at [673, 399] on link ">" at bounding box center [681, 390] width 29 height 30
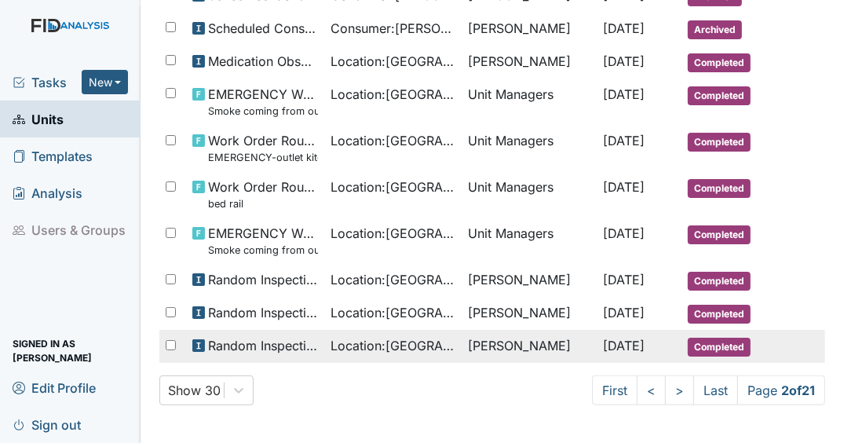
scroll to position [965, 0]
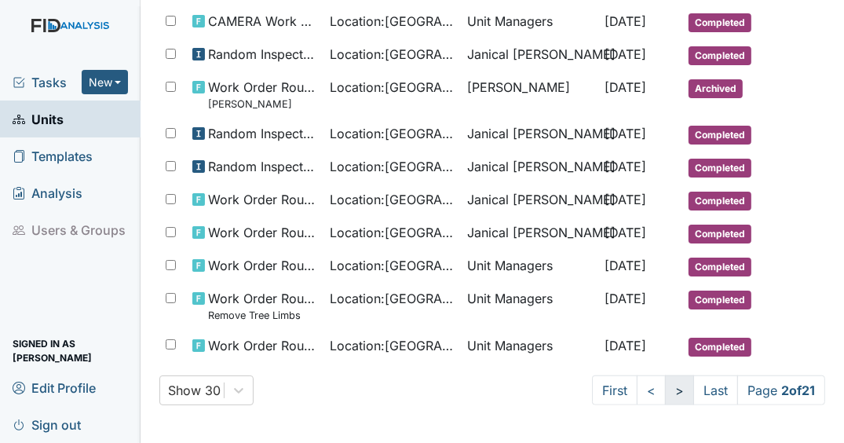
click at [672, 393] on link ">" at bounding box center [679, 390] width 29 height 30
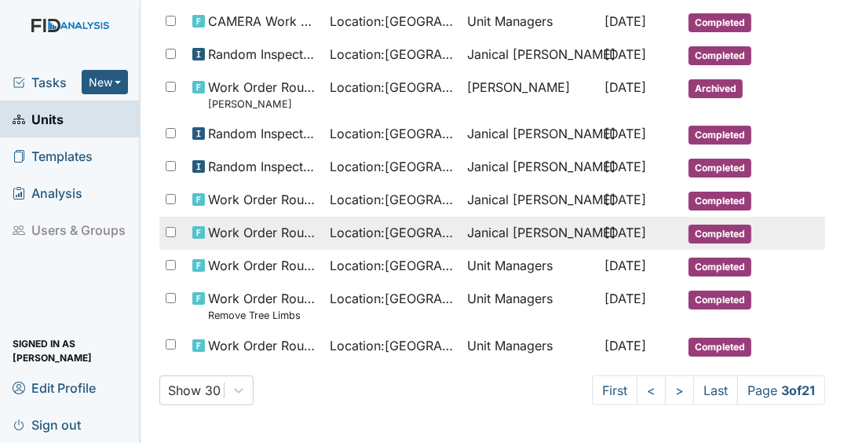
scroll to position [952, 0]
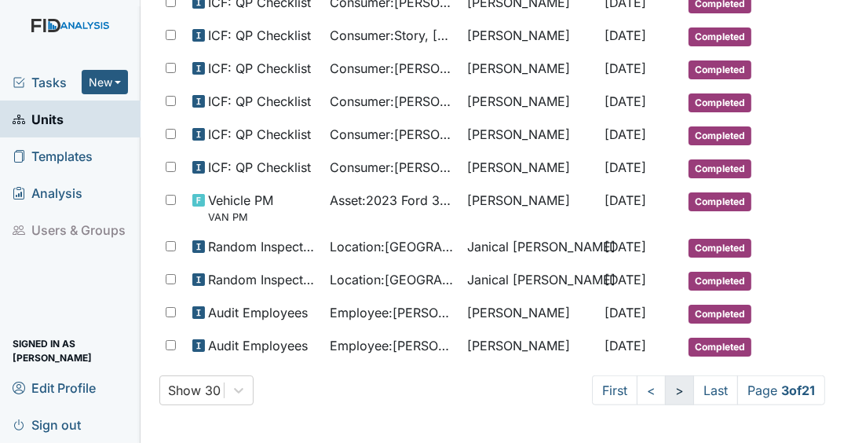
click at [665, 386] on link ">" at bounding box center [679, 390] width 29 height 30
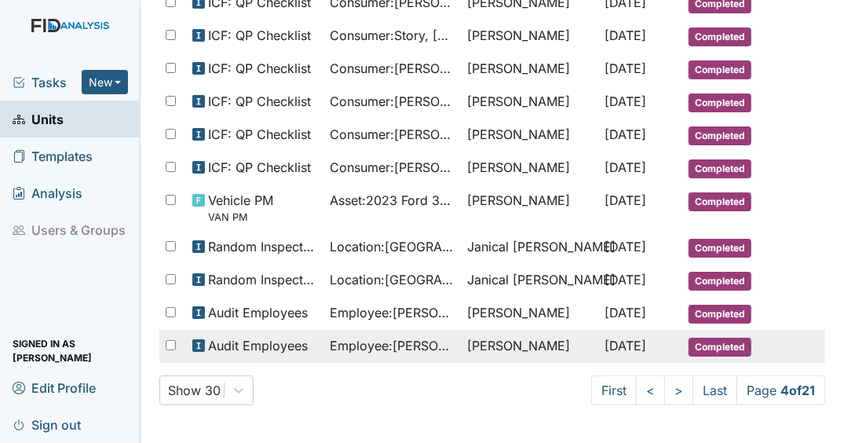
scroll to position [883, 0]
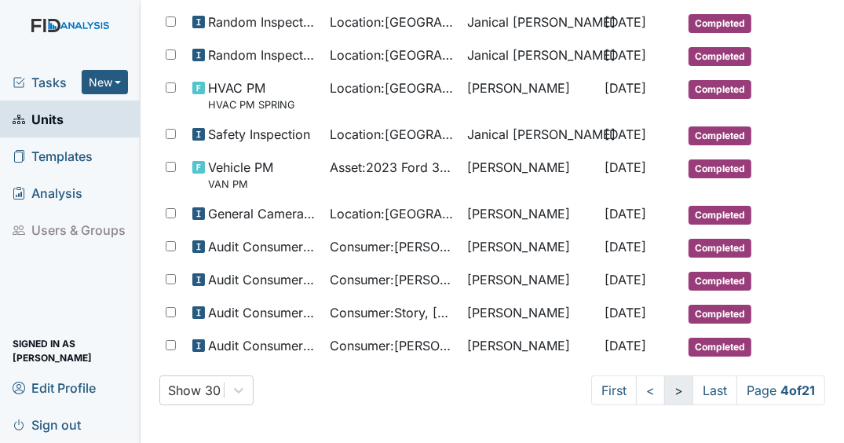
click at [664, 388] on link ">" at bounding box center [678, 390] width 29 height 30
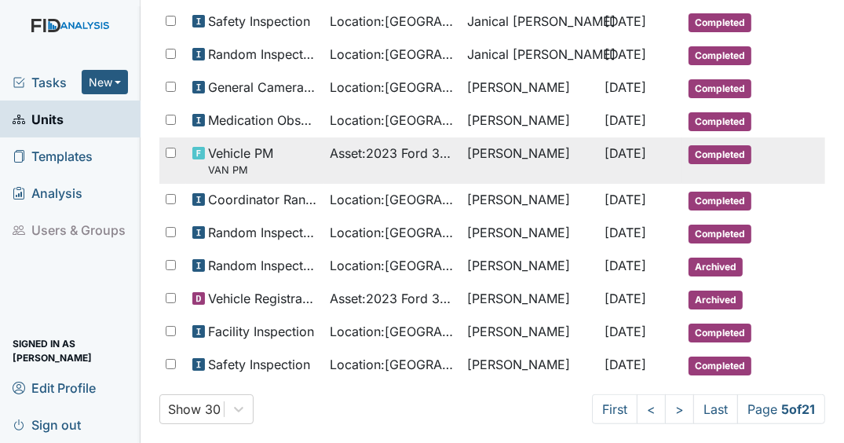
scroll to position [806, 0]
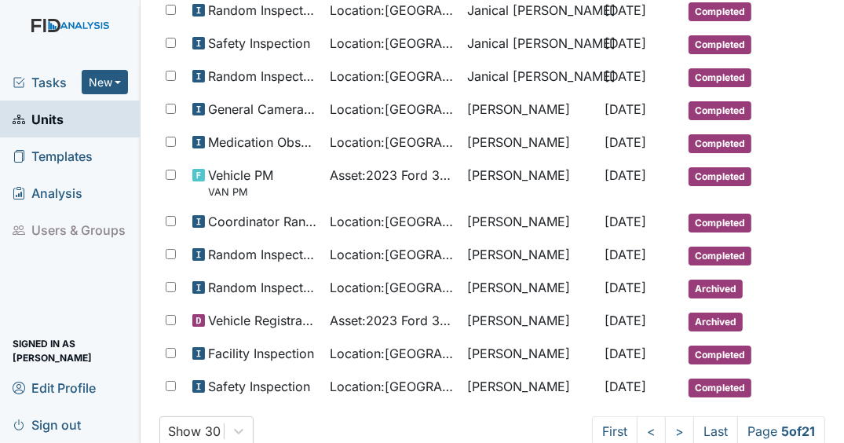
click at [79, 122] on link "Units" at bounding box center [70, 118] width 140 height 37
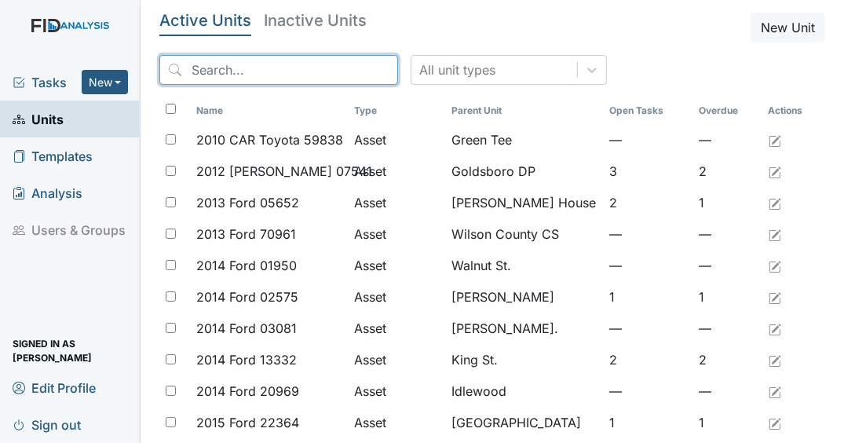
click at [269, 70] on input "search" at bounding box center [278, 70] width 239 height 30
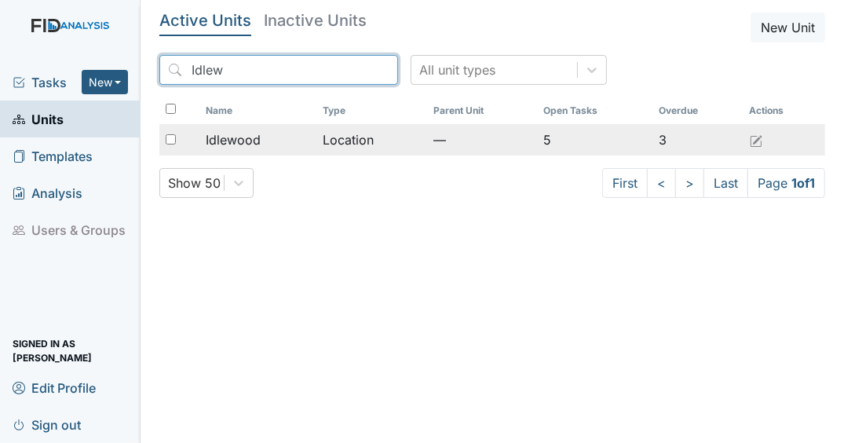
type input "Idlew"
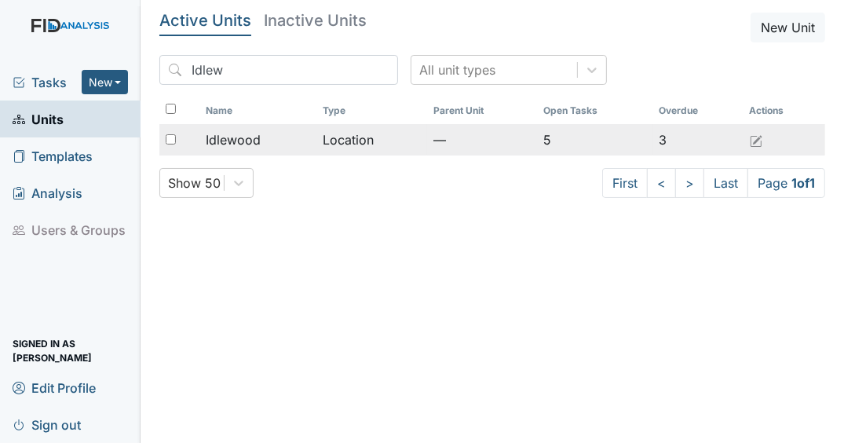
click at [257, 135] on span "Idlewood" at bounding box center [233, 139] width 55 height 19
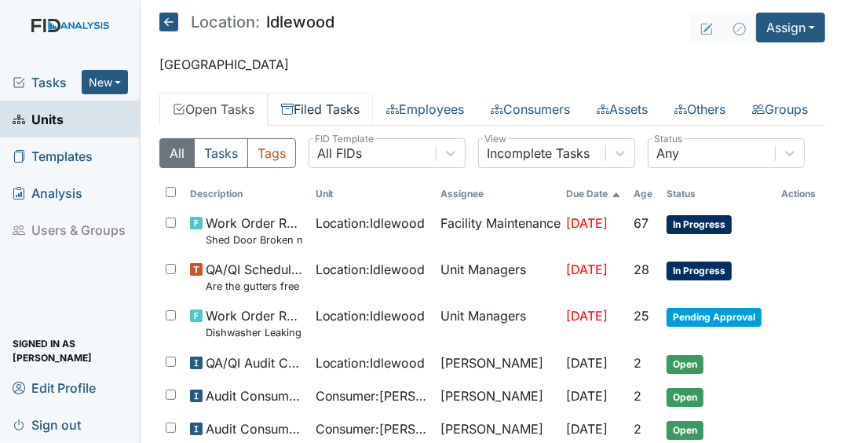
drag, startPoint x: 318, startPoint y: 106, endPoint x: 323, endPoint y: 115, distance: 10.2
click at [318, 106] on link "Filed Tasks" at bounding box center [320, 109] width 105 height 33
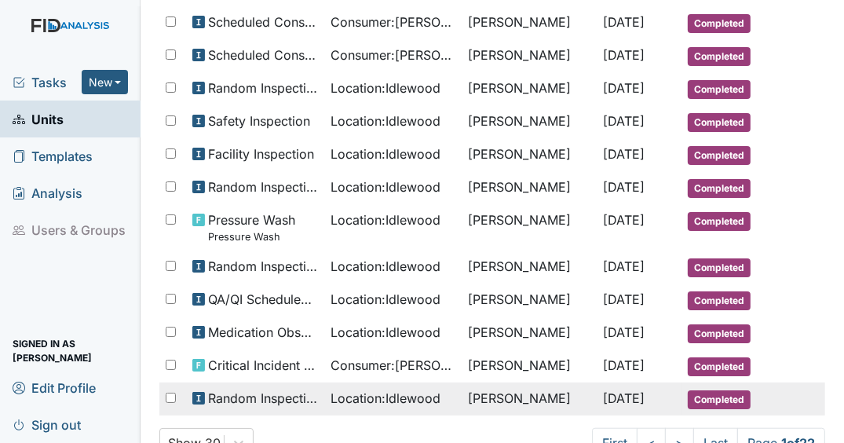
scroll to position [925, 0]
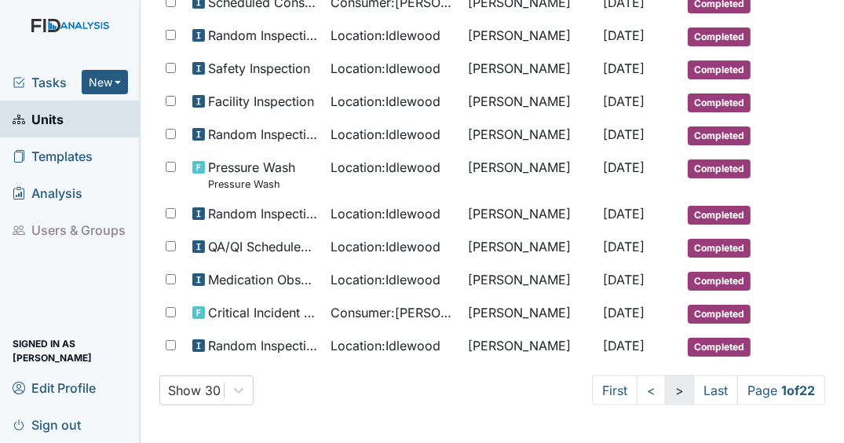
click at [670, 396] on link ">" at bounding box center [679, 390] width 29 height 30
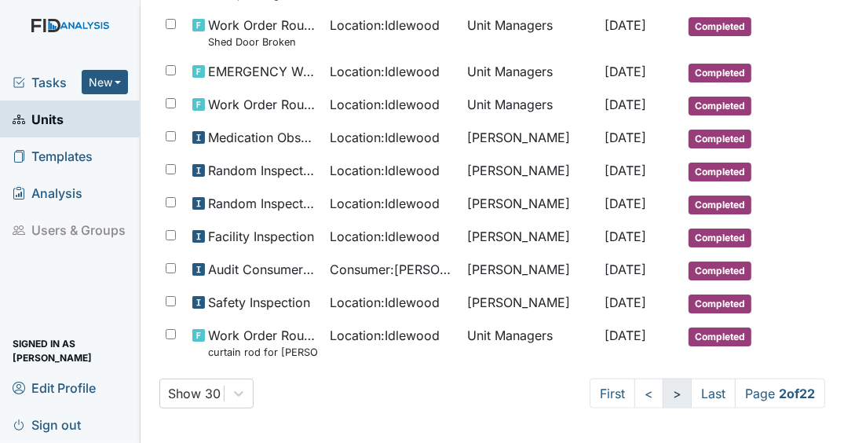
click at [672, 408] on link ">" at bounding box center [676, 393] width 29 height 30
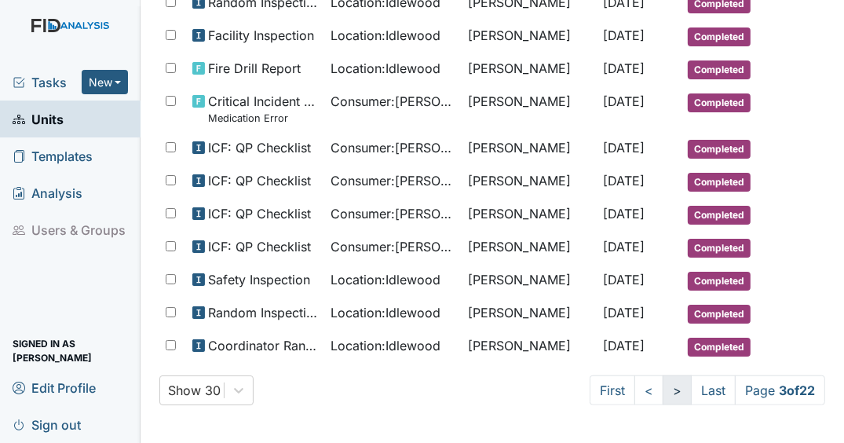
scroll to position [925, 0]
click at [662, 400] on link ">" at bounding box center [676, 390] width 29 height 30
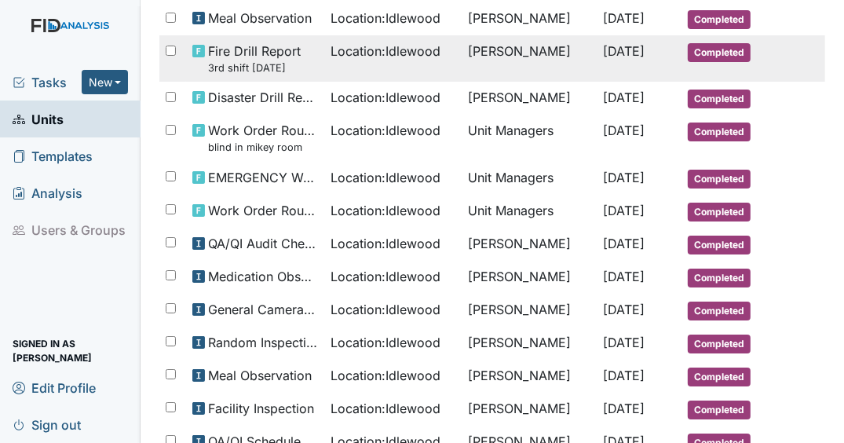
scroll to position [144, 0]
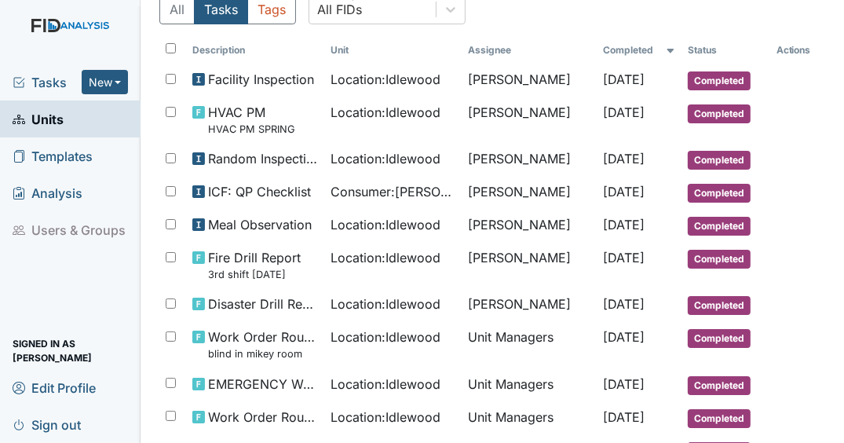
click at [87, 126] on link "Units" at bounding box center [70, 118] width 140 height 37
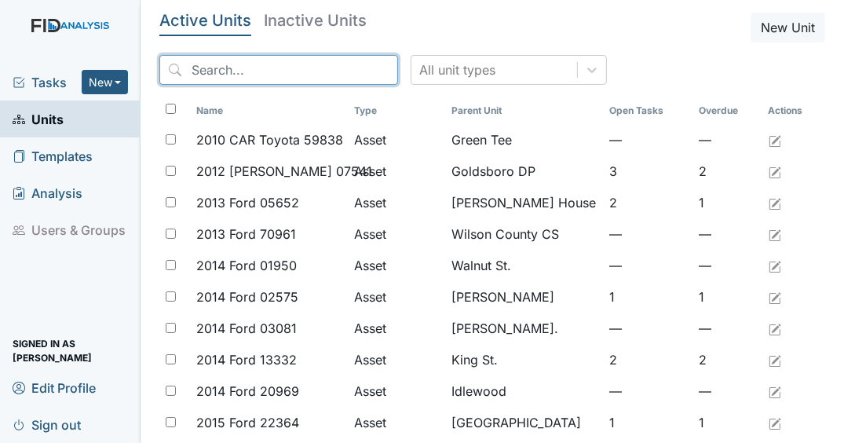
click at [257, 77] on input "search" at bounding box center [278, 70] width 239 height 30
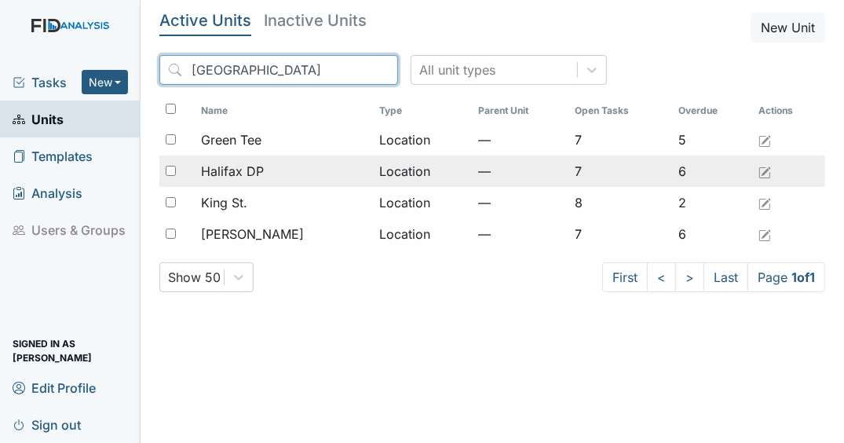
type input "[GEOGRAPHIC_DATA]"
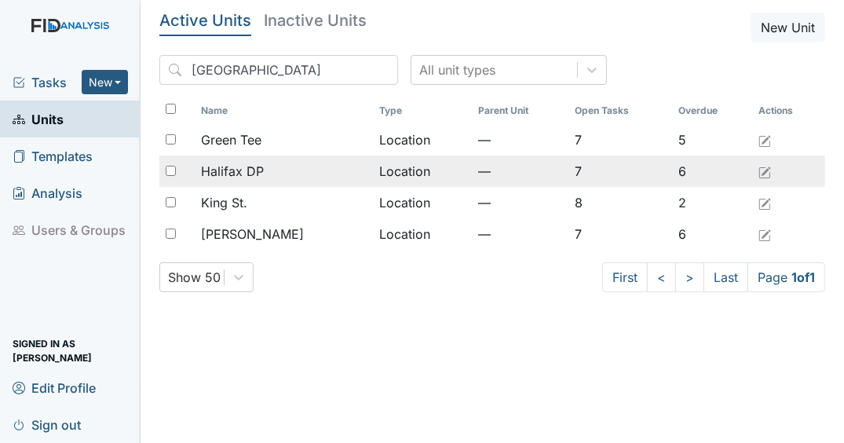
click at [279, 167] on div "Halifax DP" at bounding box center [284, 171] width 166 height 19
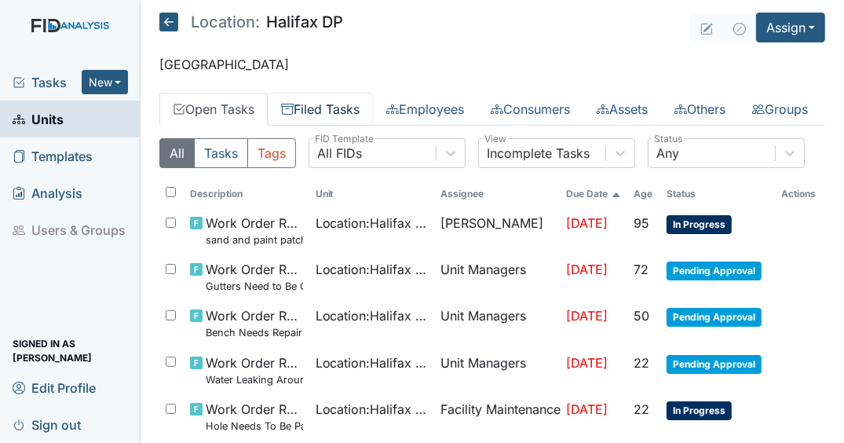
click at [325, 103] on link "Filed Tasks" at bounding box center [320, 109] width 105 height 33
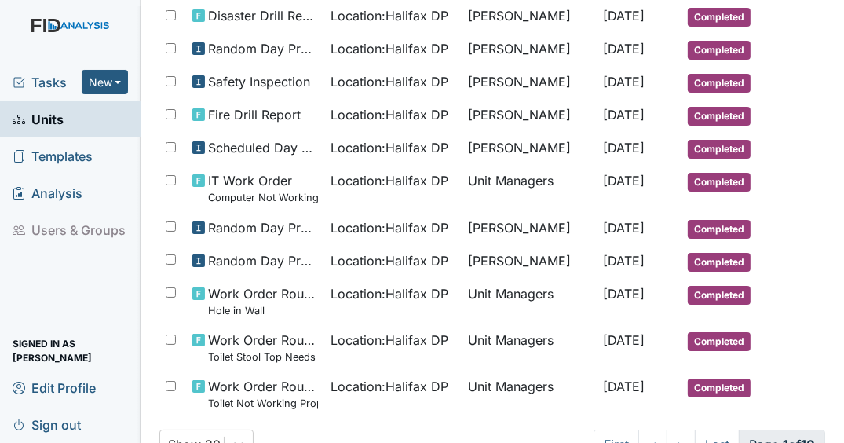
scroll to position [938, 0]
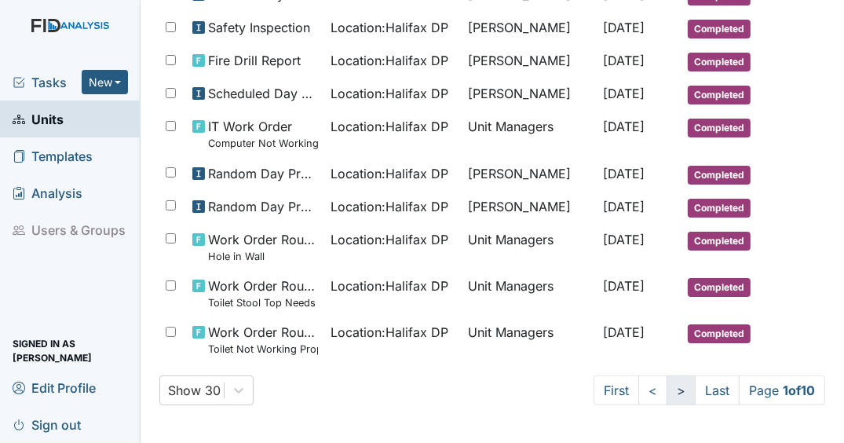
click at [672, 386] on link ">" at bounding box center [680, 390] width 29 height 30
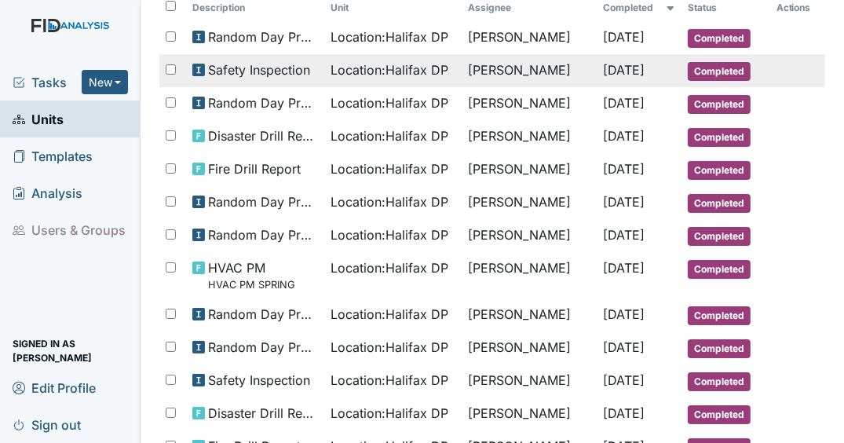
scroll to position [0, 0]
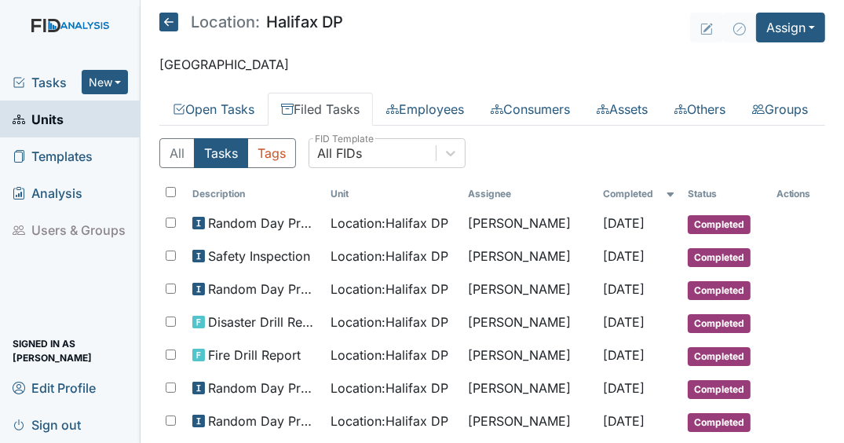
click at [319, 52] on main "Location: [GEOGRAPHIC_DATA] DP Assign Assign Form Assign Inspection Assign Docu…" at bounding box center [491, 221] width 703 height 443
